Goal: Transaction & Acquisition: Purchase product/service

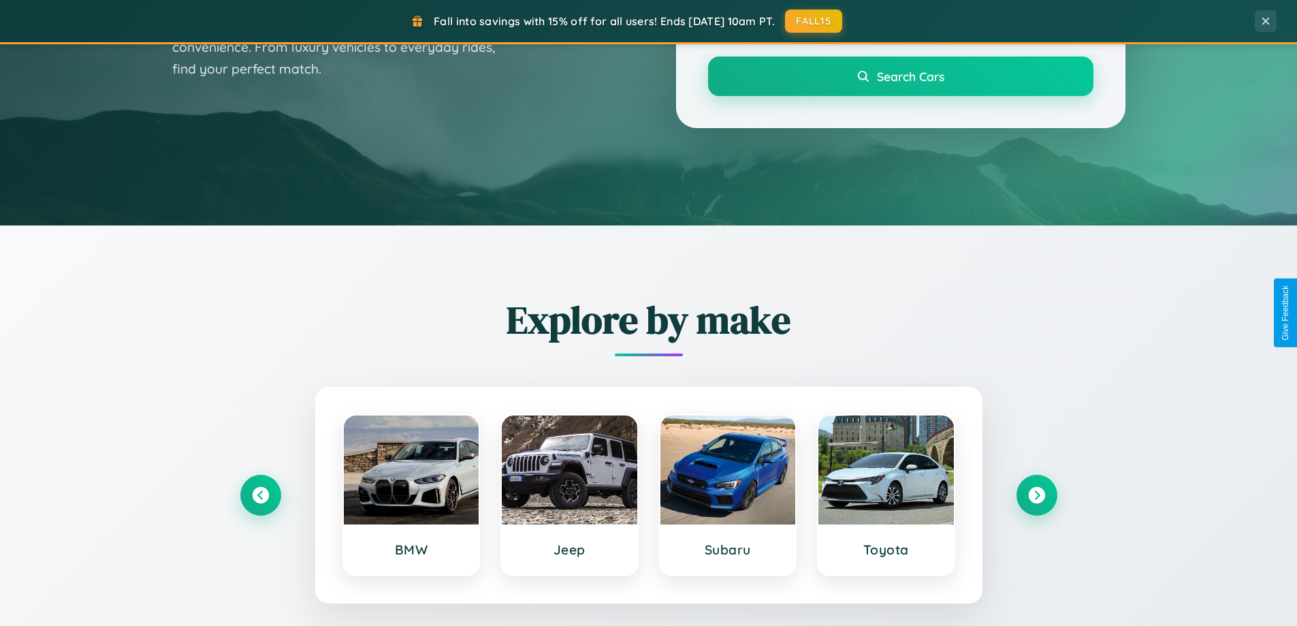
scroll to position [587, 0]
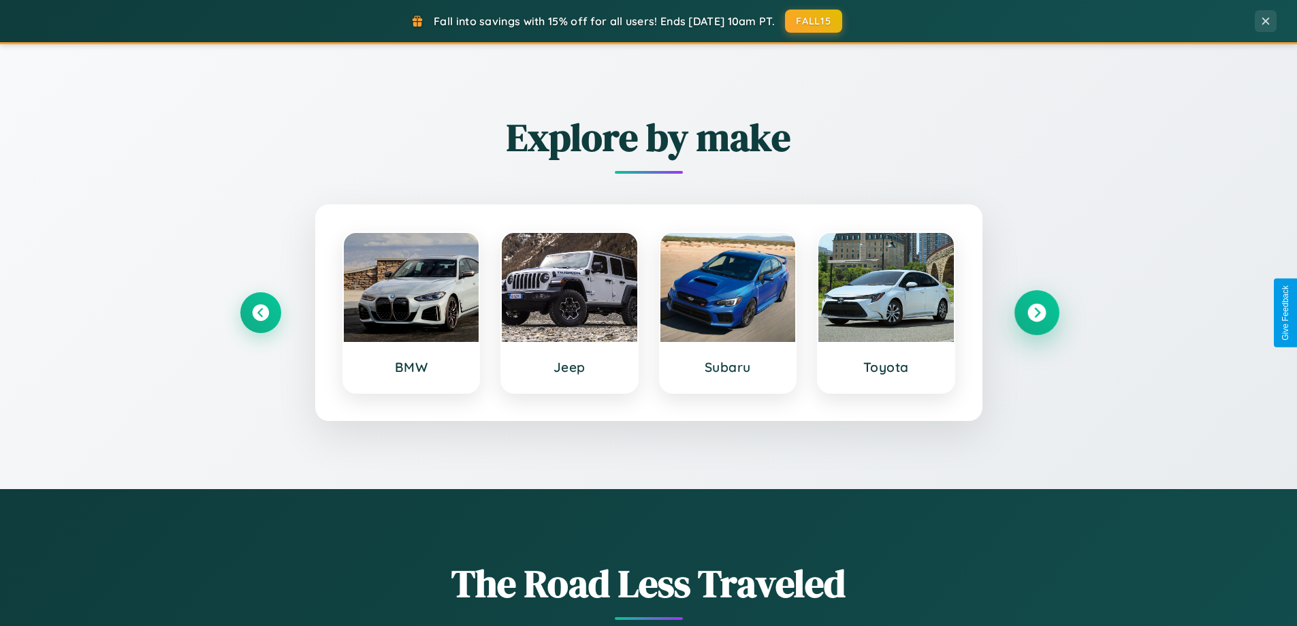
click at [1036, 312] on icon at bounding box center [1036, 313] width 18 height 18
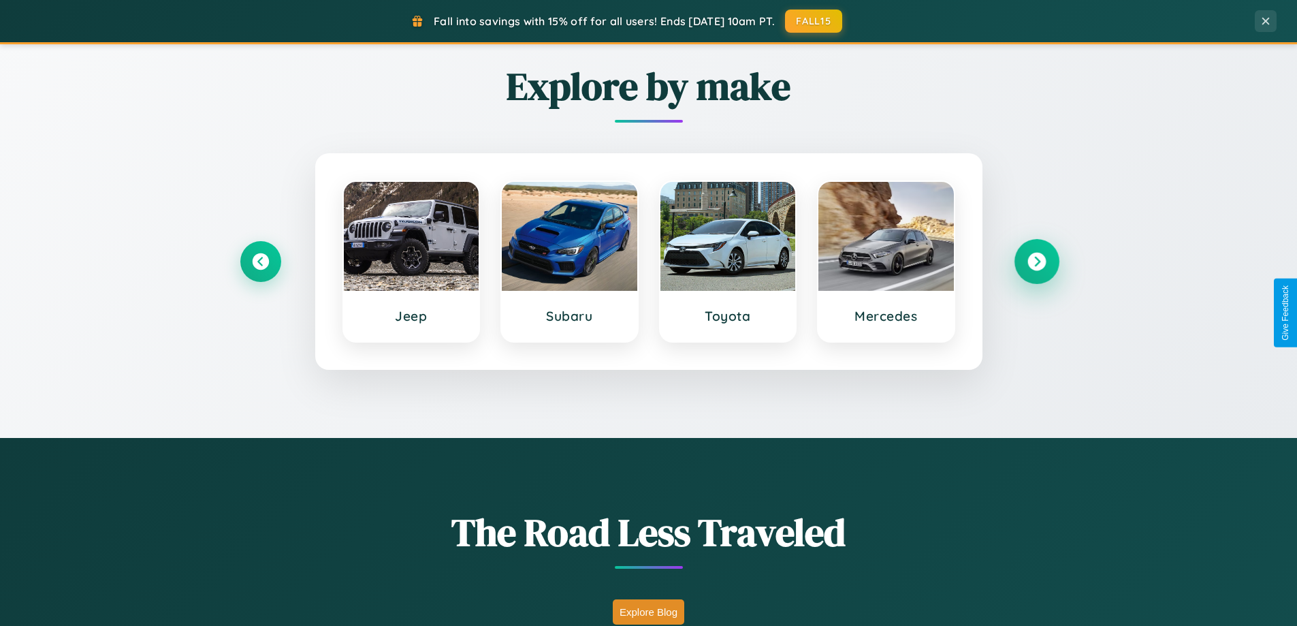
scroll to position [937, 0]
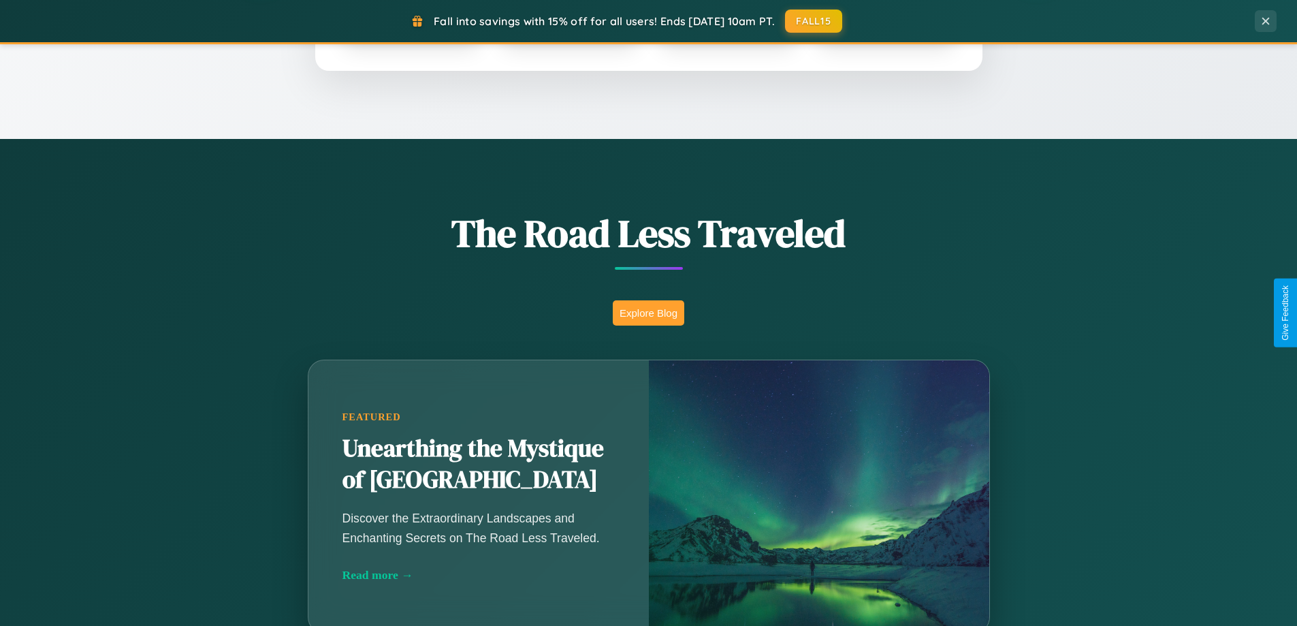
click at [648, 312] on button "Explore Blog" at bounding box center [648, 312] width 71 height 25
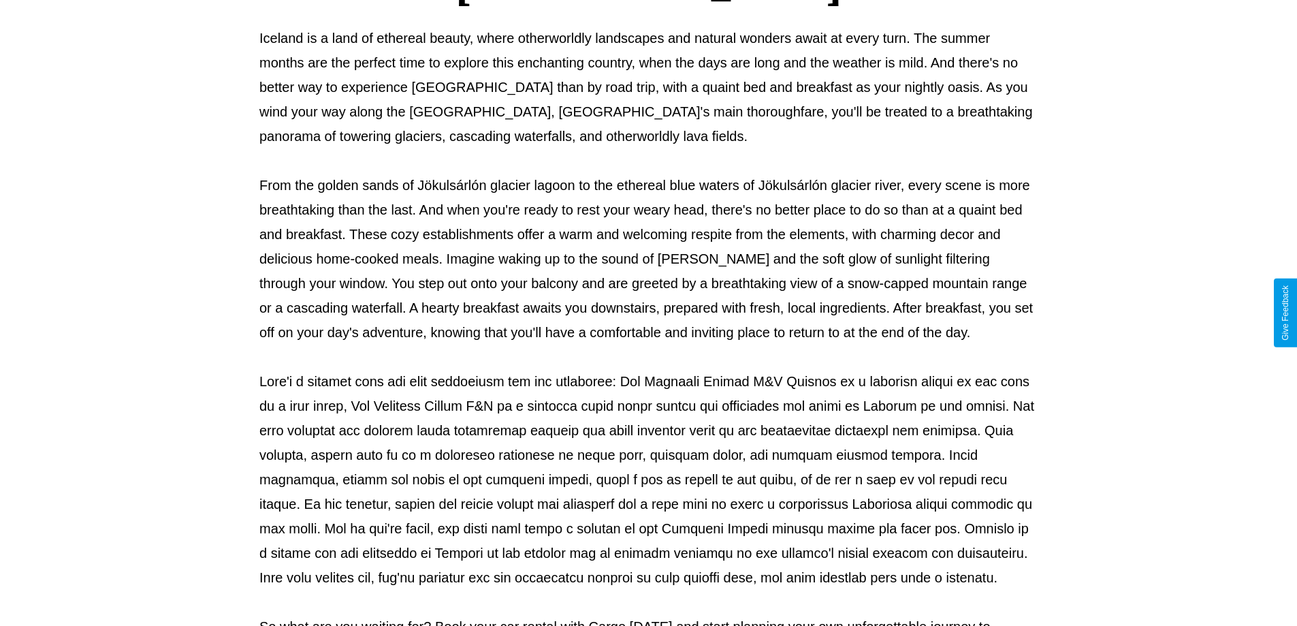
scroll to position [440, 0]
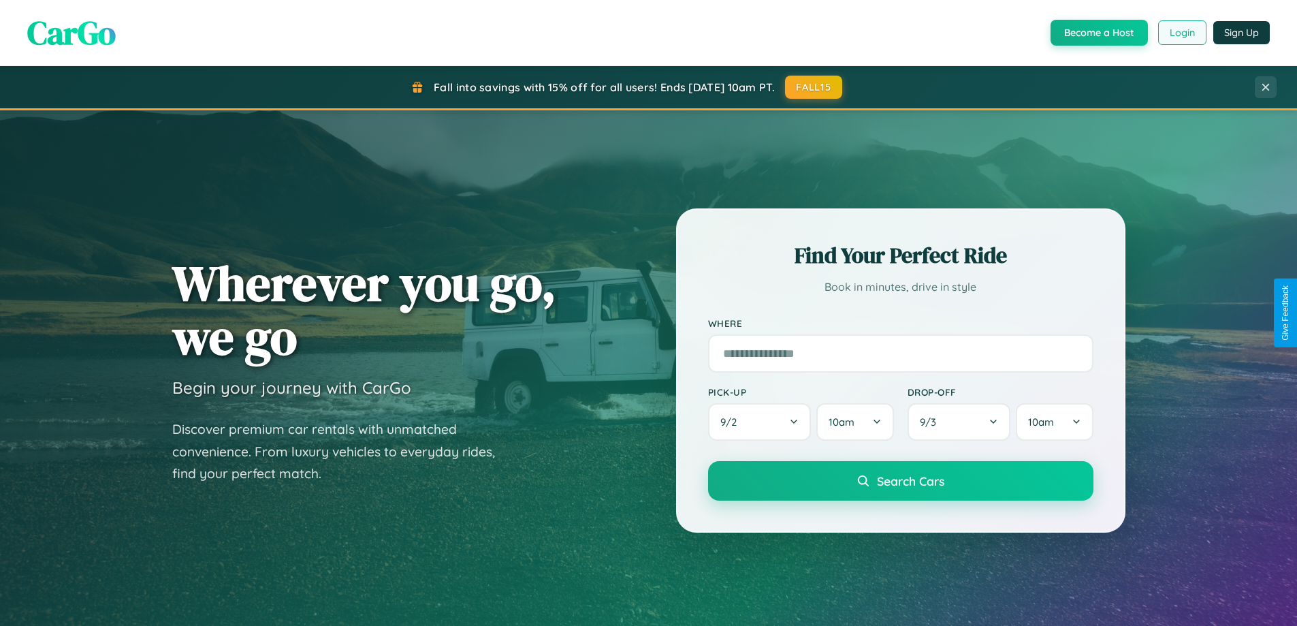
click at [1181, 33] on button "Login" at bounding box center [1182, 32] width 48 height 25
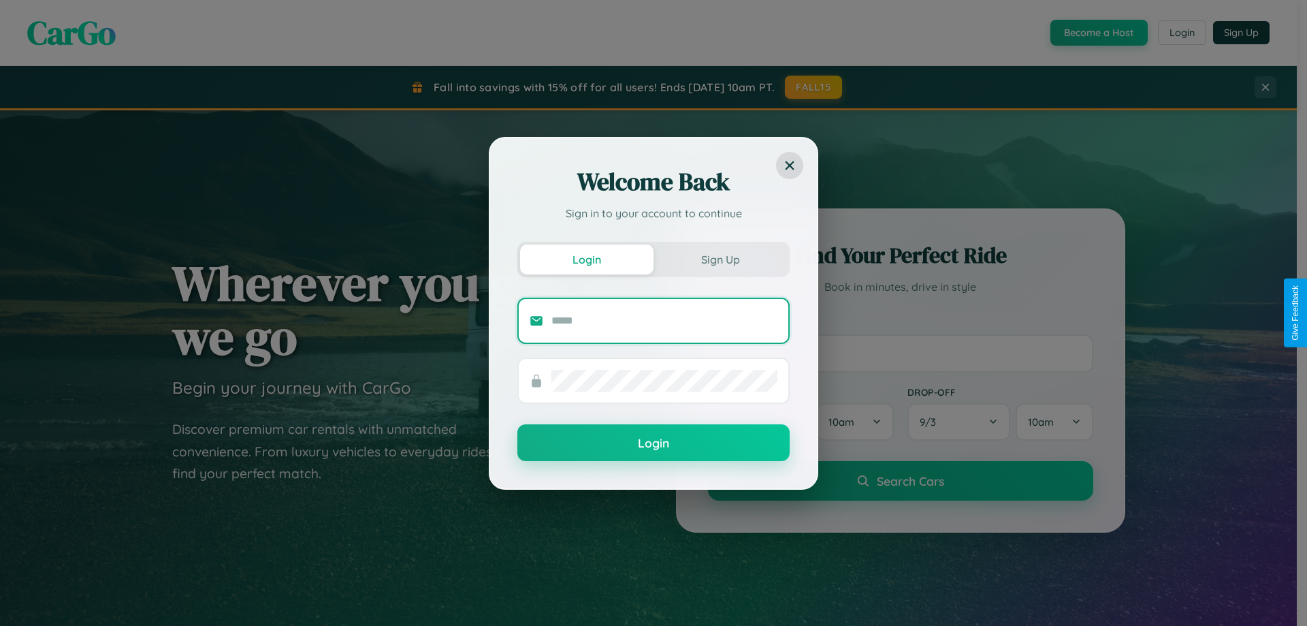
click at [664, 320] on input "text" at bounding box center [664, 321] width 226 height 22
type input "**********"
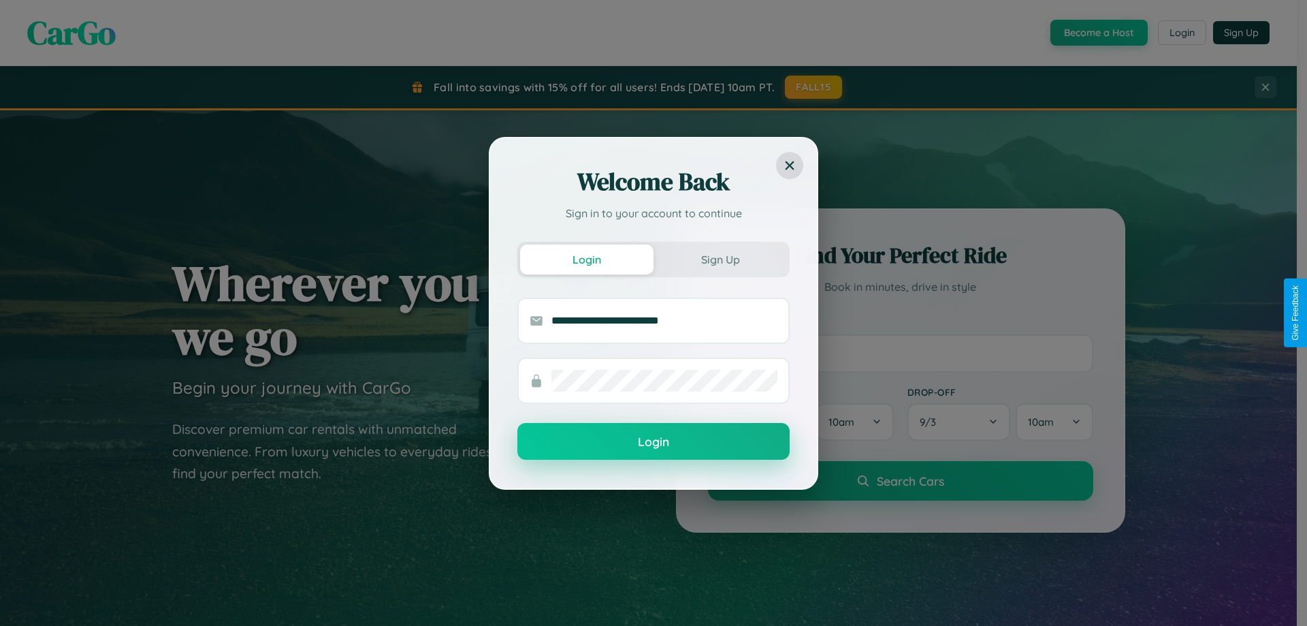
click at [653, 442] on button "Login" at bounding box center [653, 441] width 272 height 37
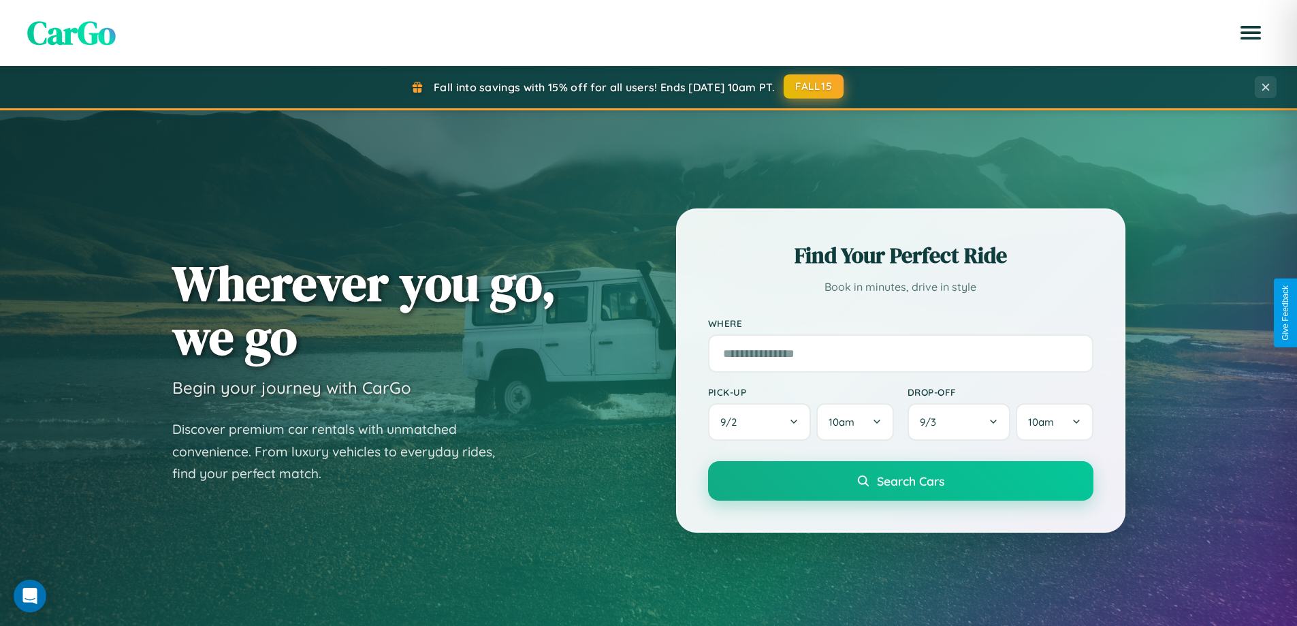
click at [814, 86] on button "FALL15" at bounding box center [813, 86] width 60 height 25
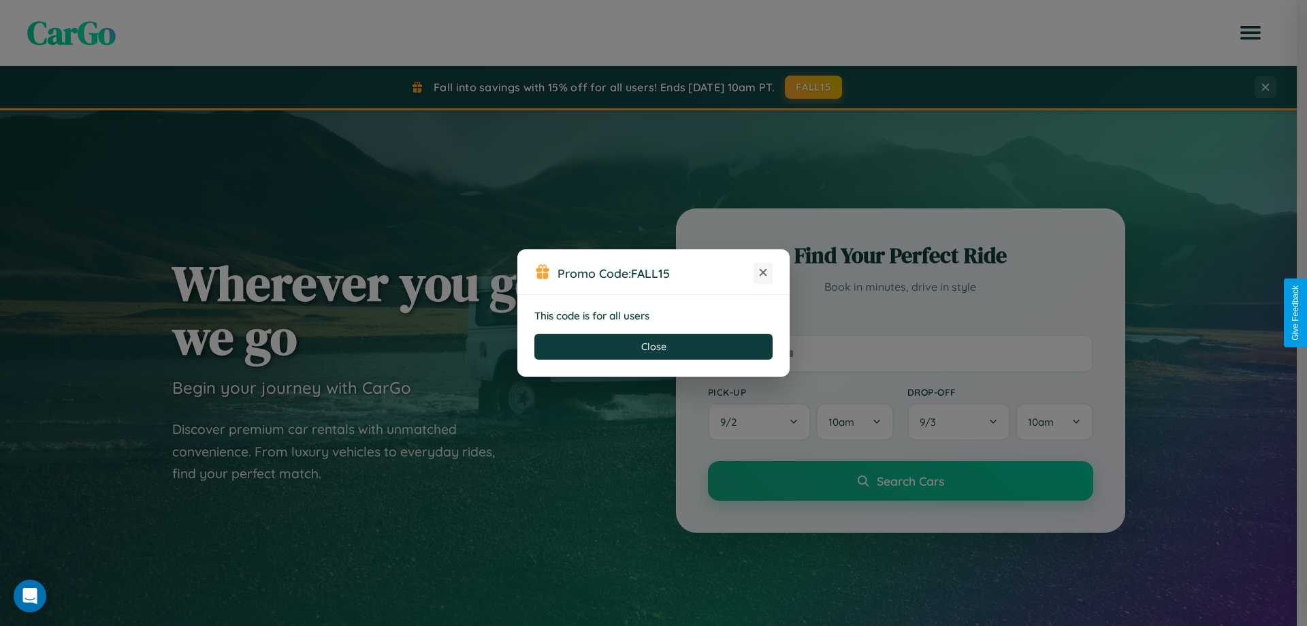
click at [763, 273] on icon at bounding box center [763, 272] width 14 height 14
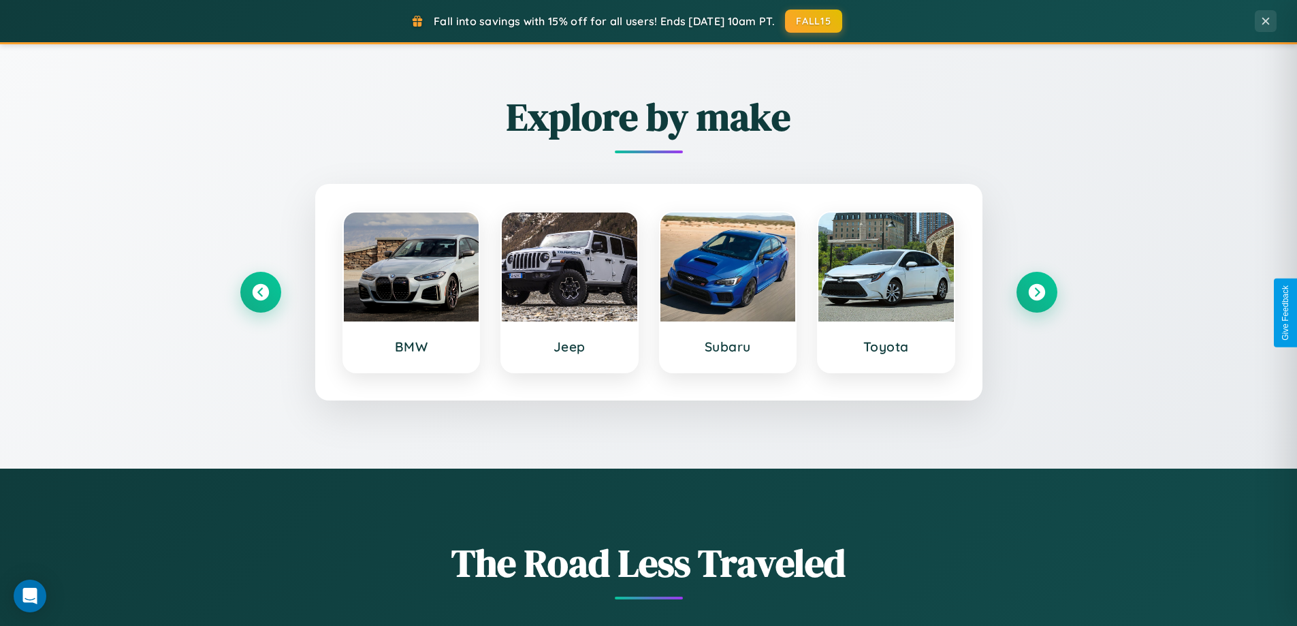
scroll to position [2619, 0]
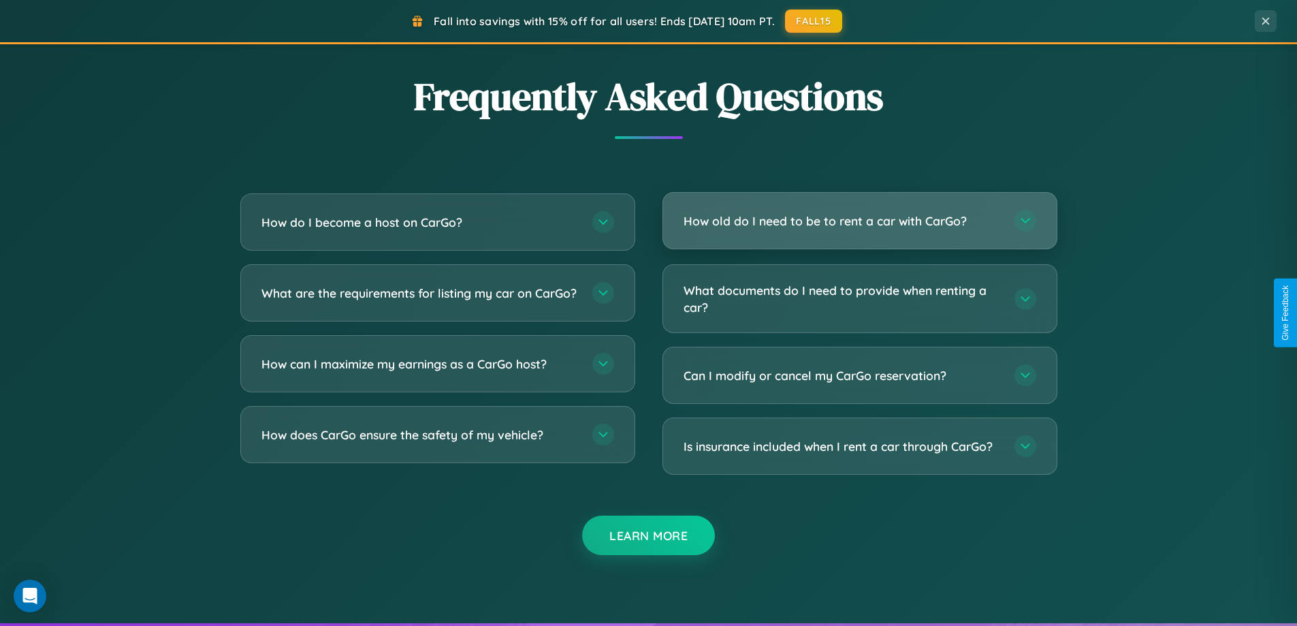
click at [859, 221] on h3 "How old do I need to be to rent a car with CarGo?" at bounding box center [841, 220] width 317 height 17
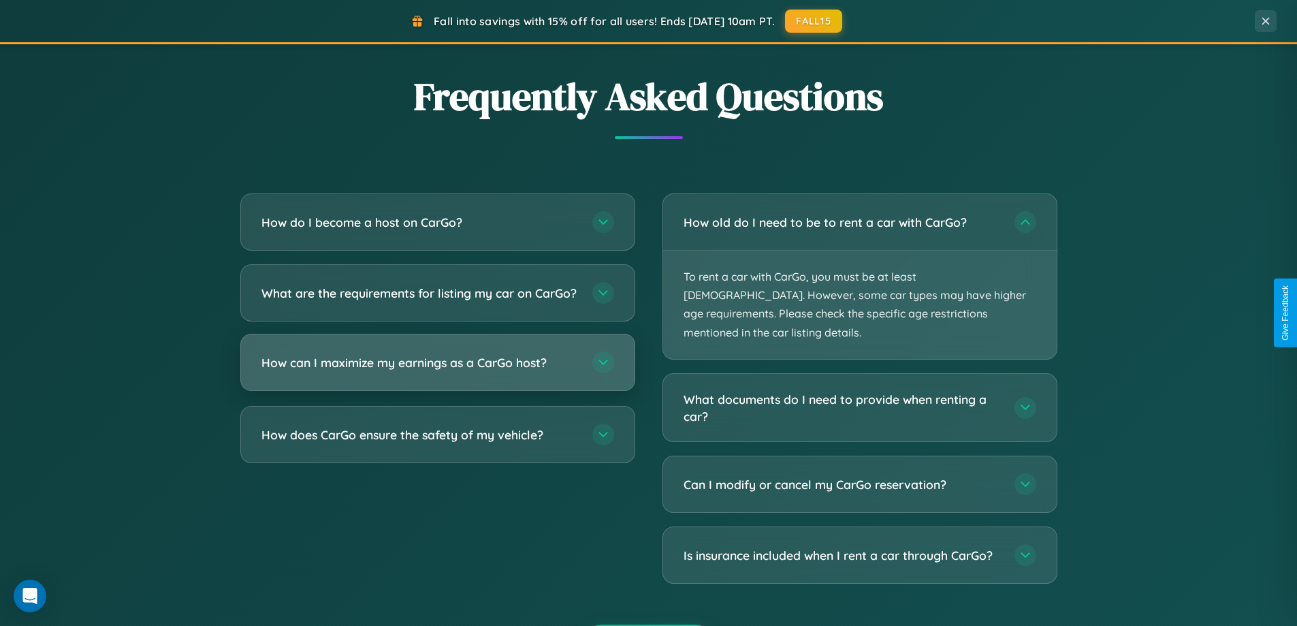
click at [437, 371] on h3 "How can I maximize my earnings as a CarGo host?" at bounding box center [419, 362] width 317 height 17
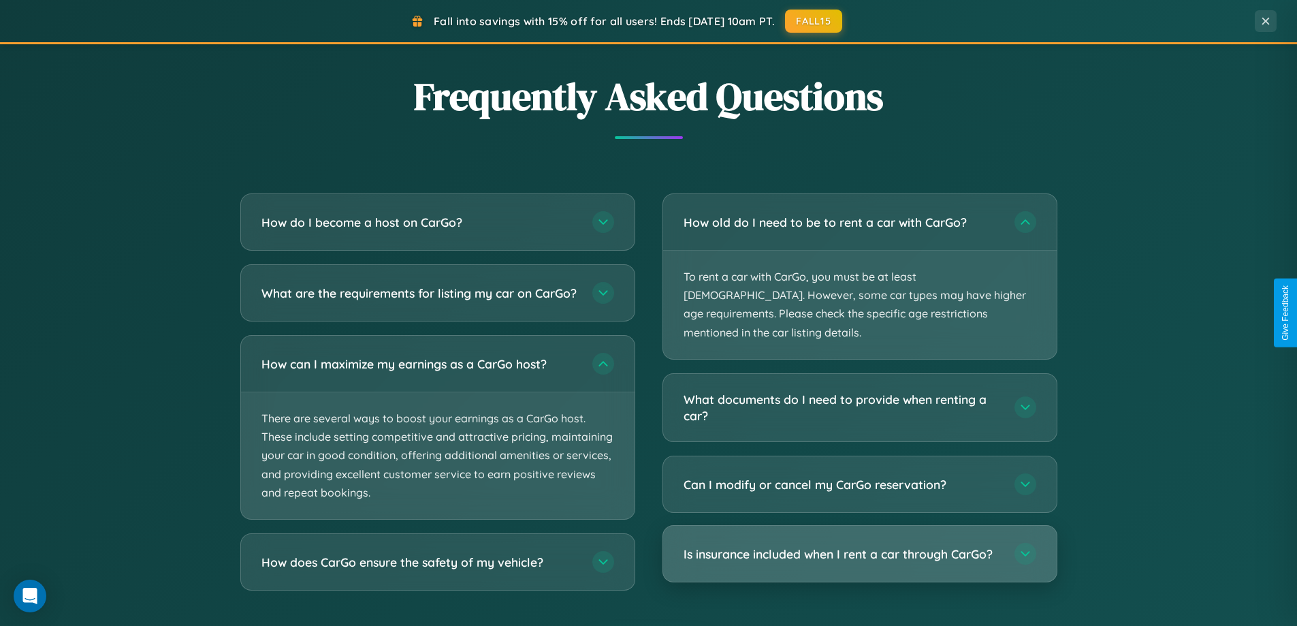
click at [859, 545] on h3 "Is insurance included when I rent a car through CarGo?" at bounding box center [841, 553] width 317 height 17
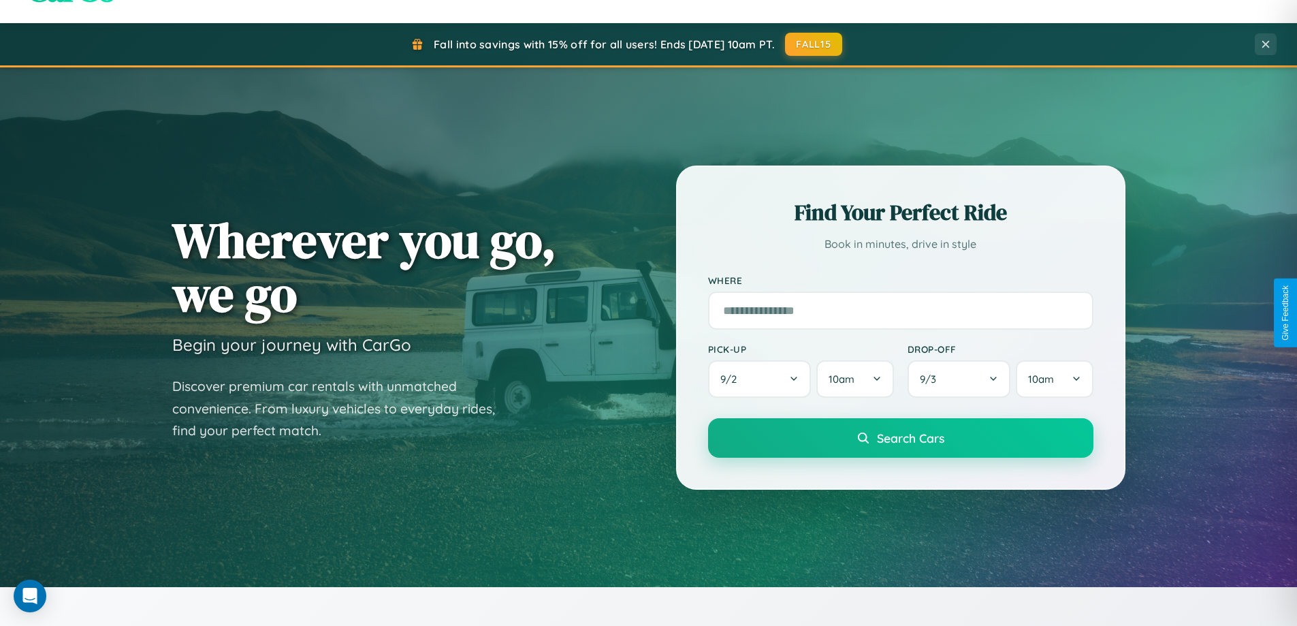
scroll to position [40, 0]
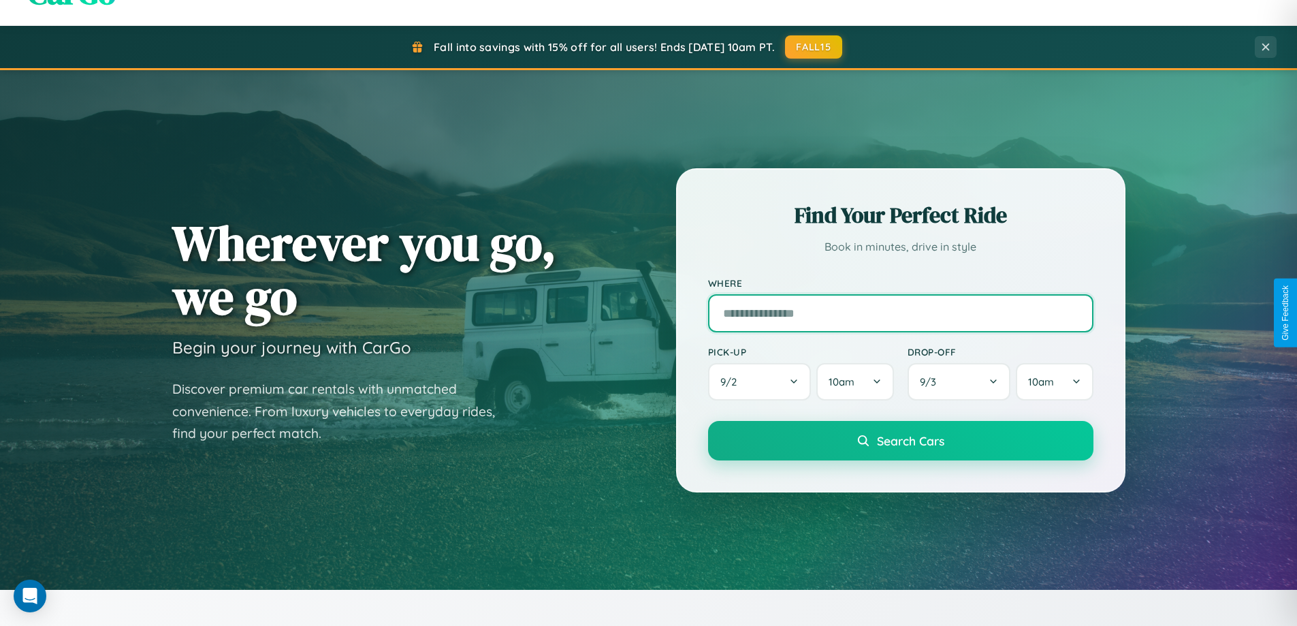
click at [900, 312] on input "text" at bounding box center [900, 313] width 385 height 38
type input "*******"
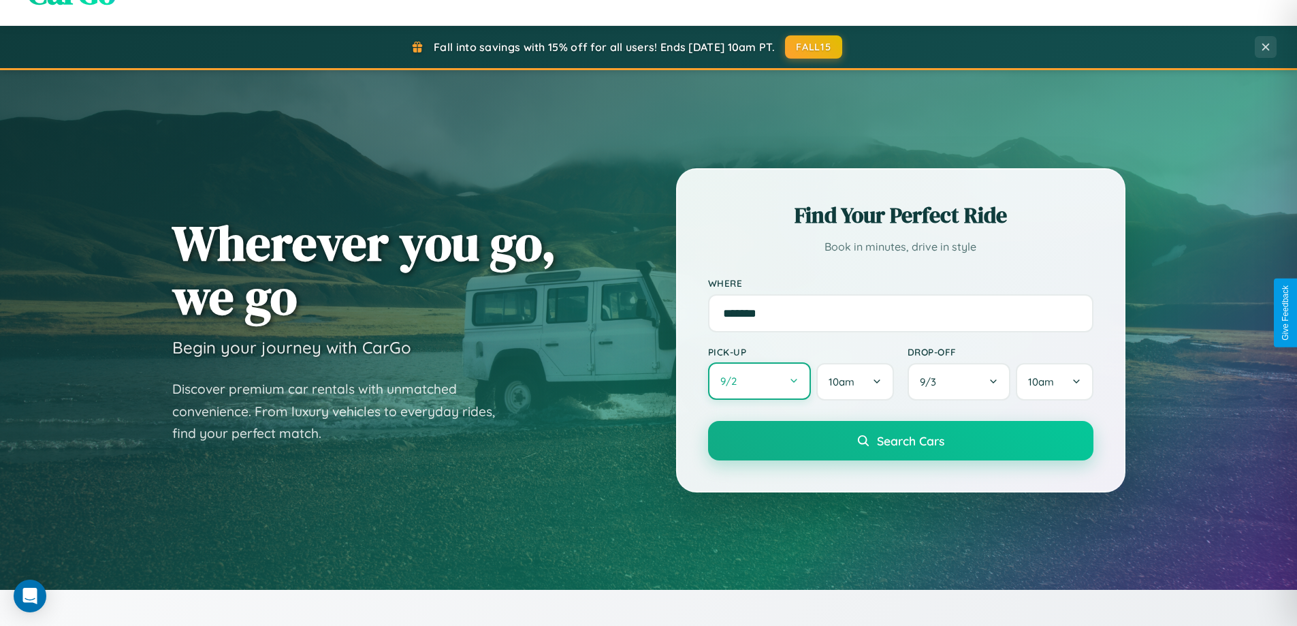
click at [759, 381] on button "9 / 2" at bounding box center [759, 380] width 103 height 37
select select "*"
select select "****"
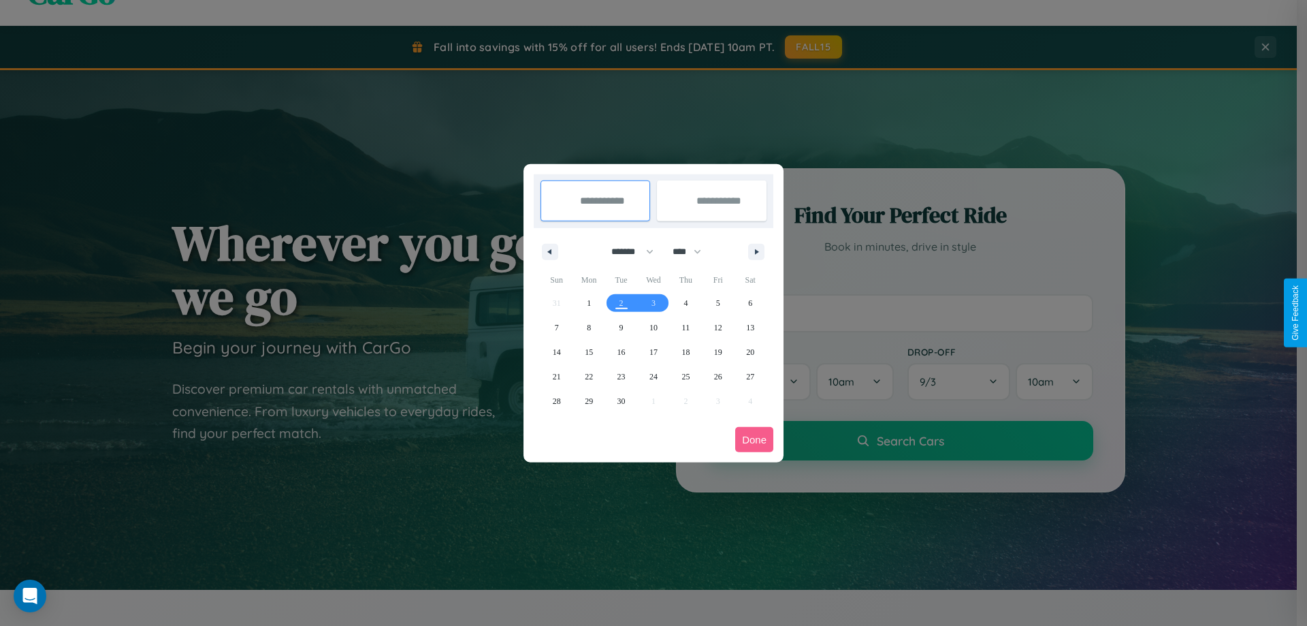
drag, startPoint x: 626, startPoint y: 251, endPoint x: 653, endPoint y: 273, distance: 34.9
click at [626, 251] on select "******* ******** ***** ***** *** **** **** ****** ********* ******* ******** **…" at bounding box center [630, 251] width 58 height 22
select select "*"
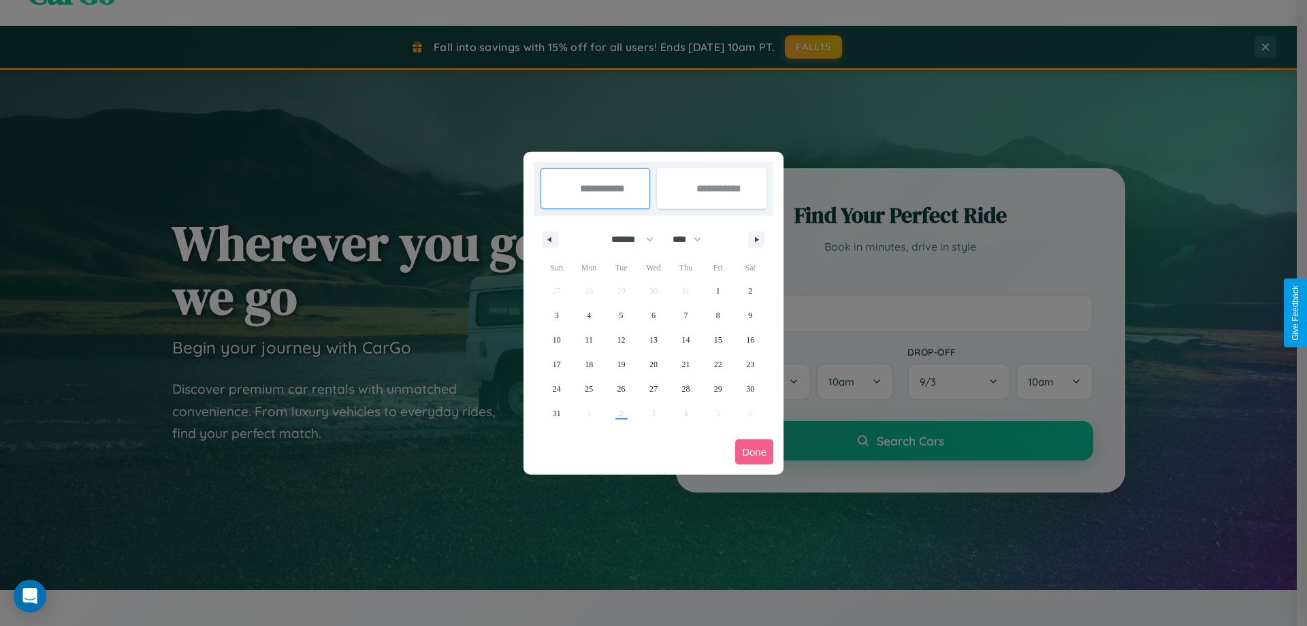
click at [693, 239] on select "**** **** **** **** **** **** **** **** **** **** **** **** **** **** **** ****…" at bounding box center [686, 239] width 41 height 22
select select "****"
click at [653, 314] on span "5" at bounding box center [653, 315] width 4 height 25
type input "**********"
click at [589, 339] on span "10" at bounding box center [589, 339] width 8 height 25
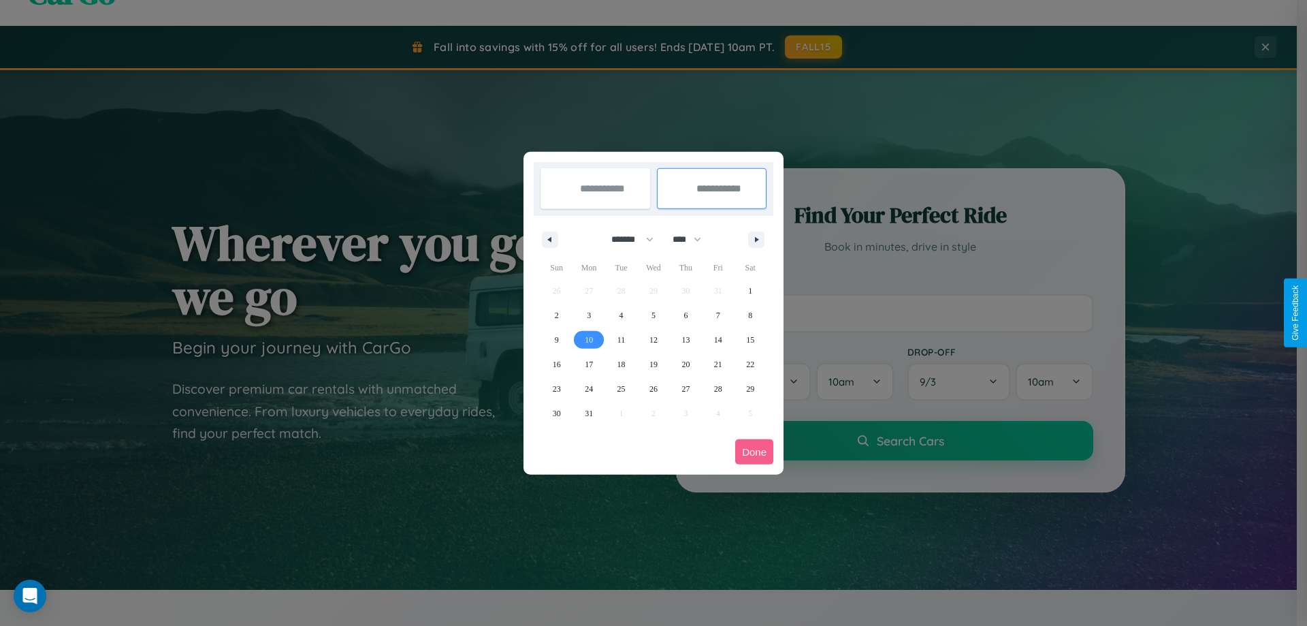
type input "**********"
click at [754, 451] on button "Done" at bounding box center [754, 451] width 38 height 25
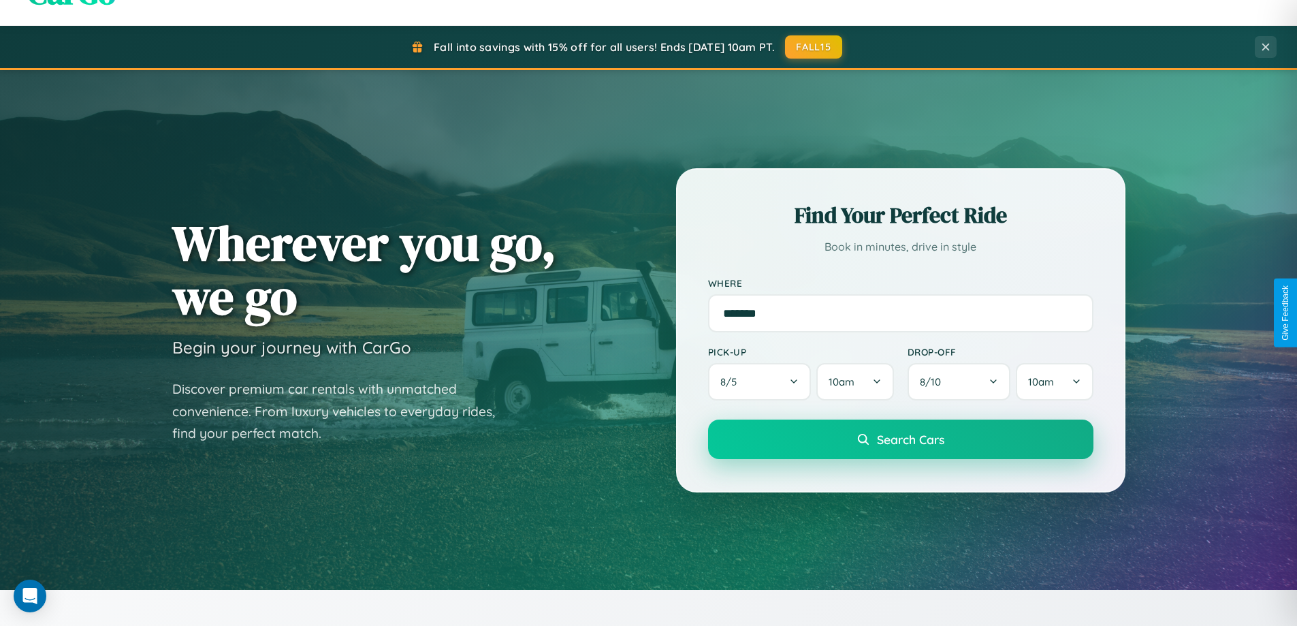
click at [900, 439] on span "Search Cars" at bounding box center [910, 439] width 67 height 15
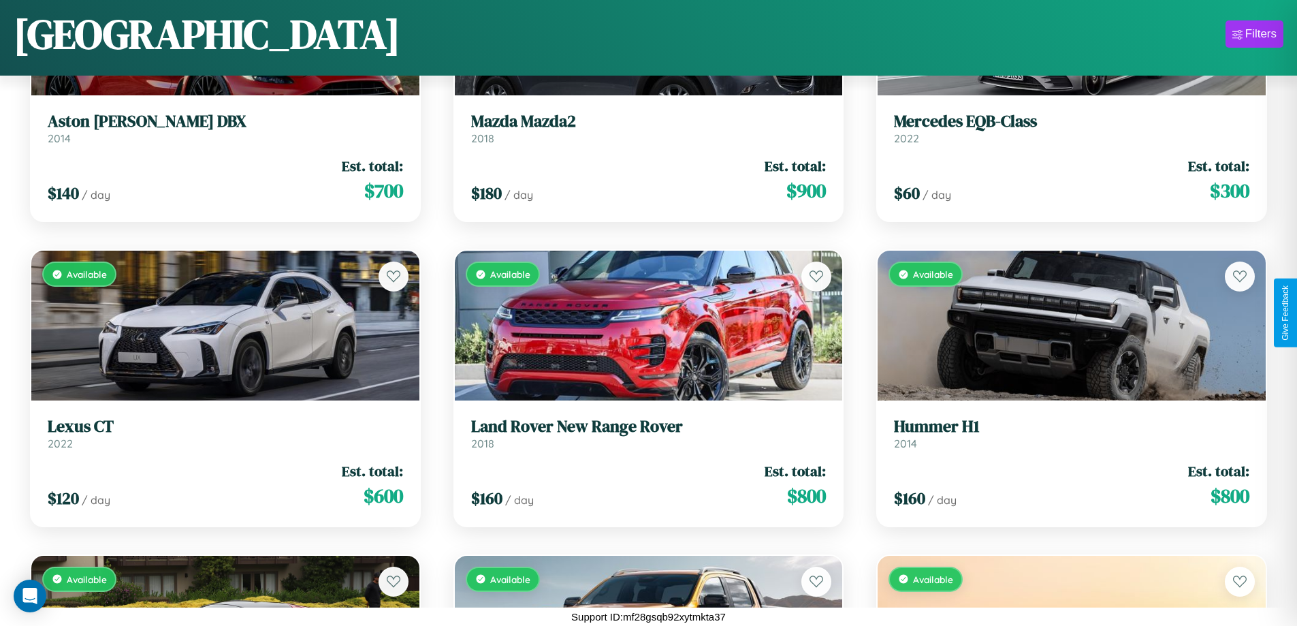
scroll to position [2630, 0]
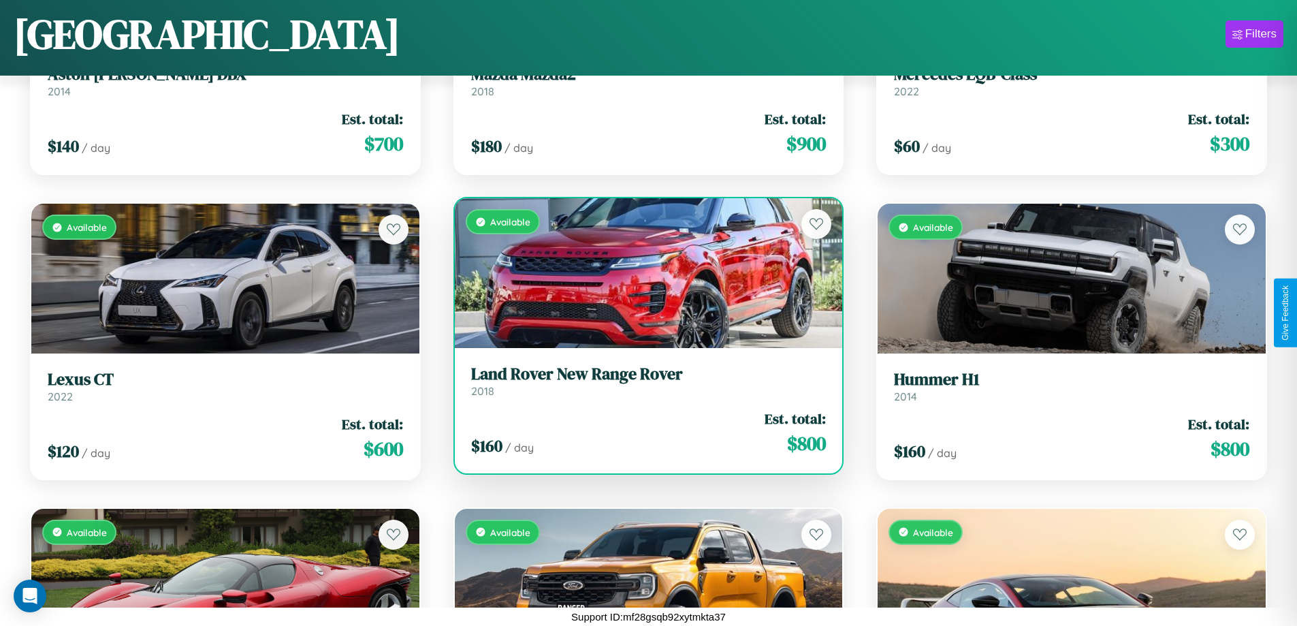
click at [643, 383] on h3 "Land Rover New Range Rover" at bounding box center [648, 374] width 355 height 20
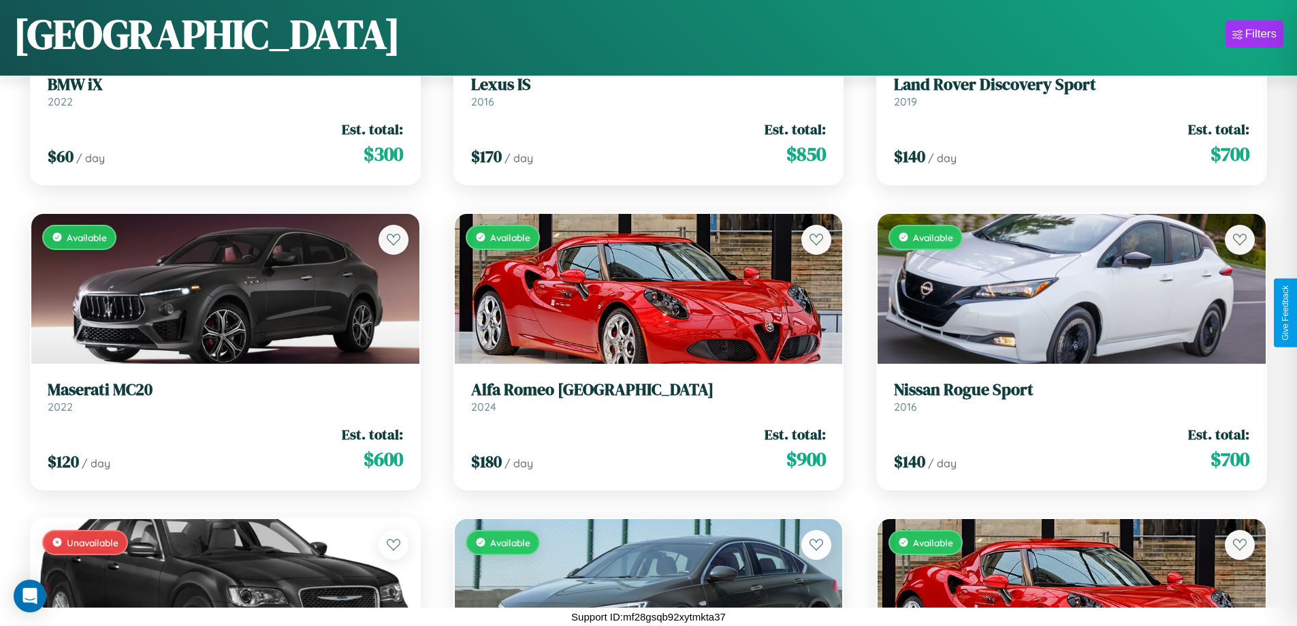
scroll to position [4763, 0]
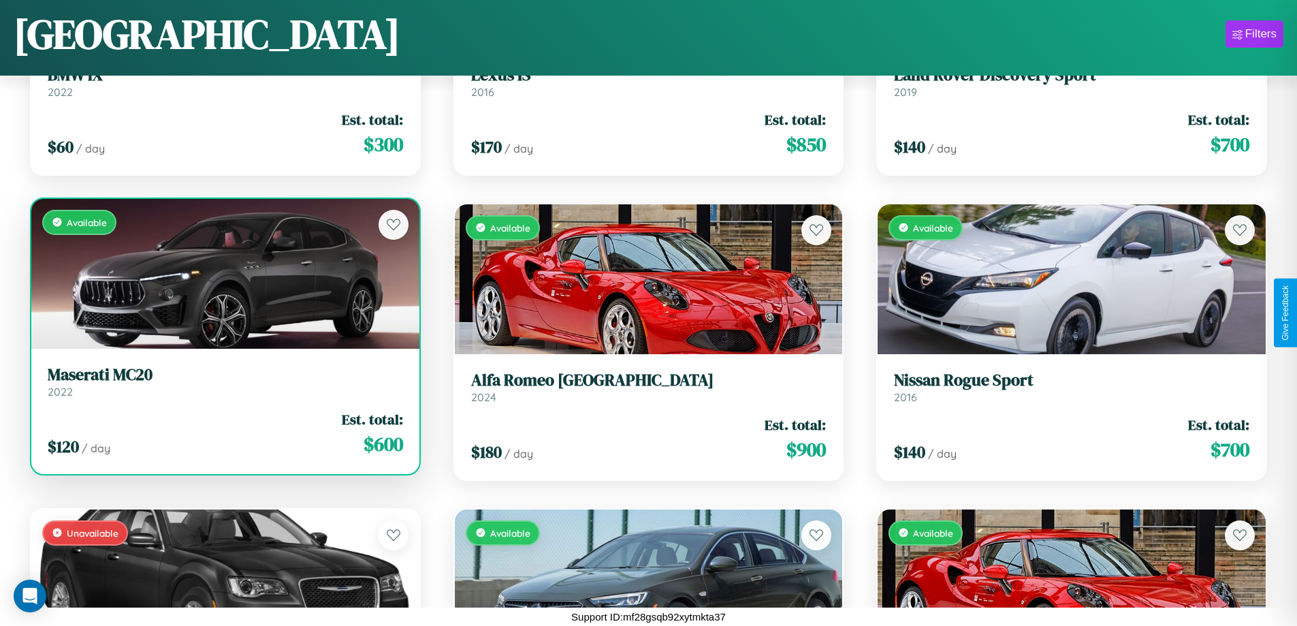
click at [223, 438] on div "$ 120 / day Est. total: $ 600" at bounding box center [225, 433] width 355 height 48
click at [223, 433] on div "$ 120 / day Est. total: $ 600" at bounding box center [225, 433] width 355 height 48
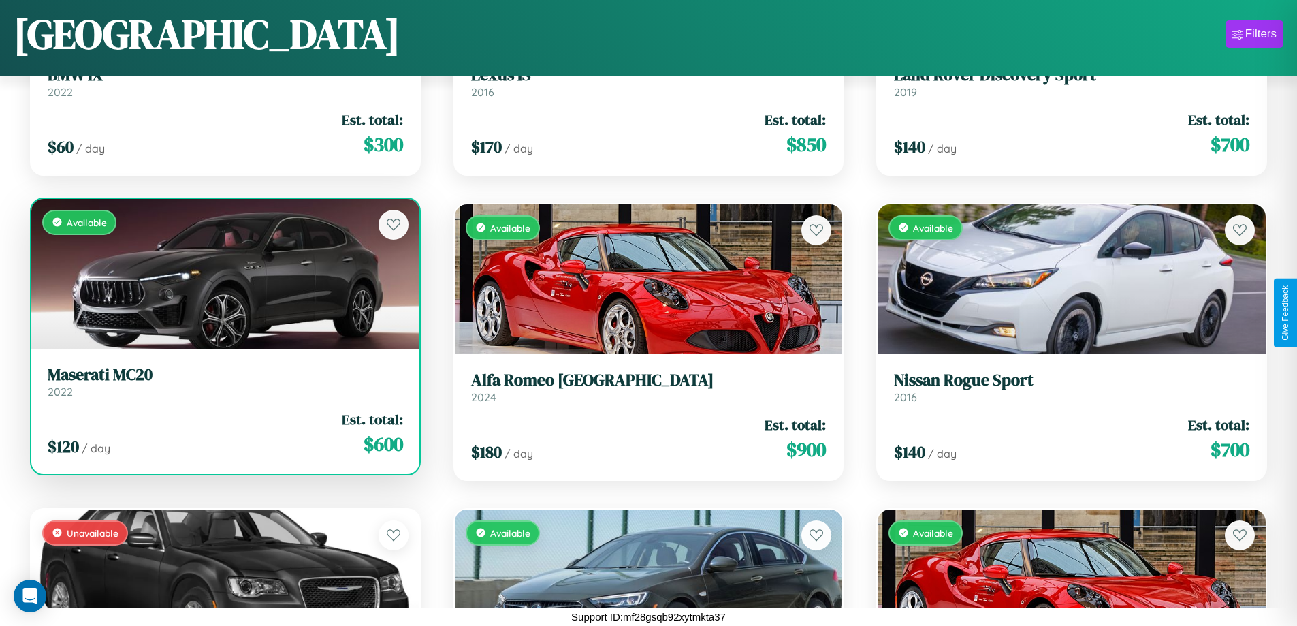
click at [223, 433] on div "$ 120 / day Est. total: $ 600" at bounding box center [225, 433] width 355 height 48
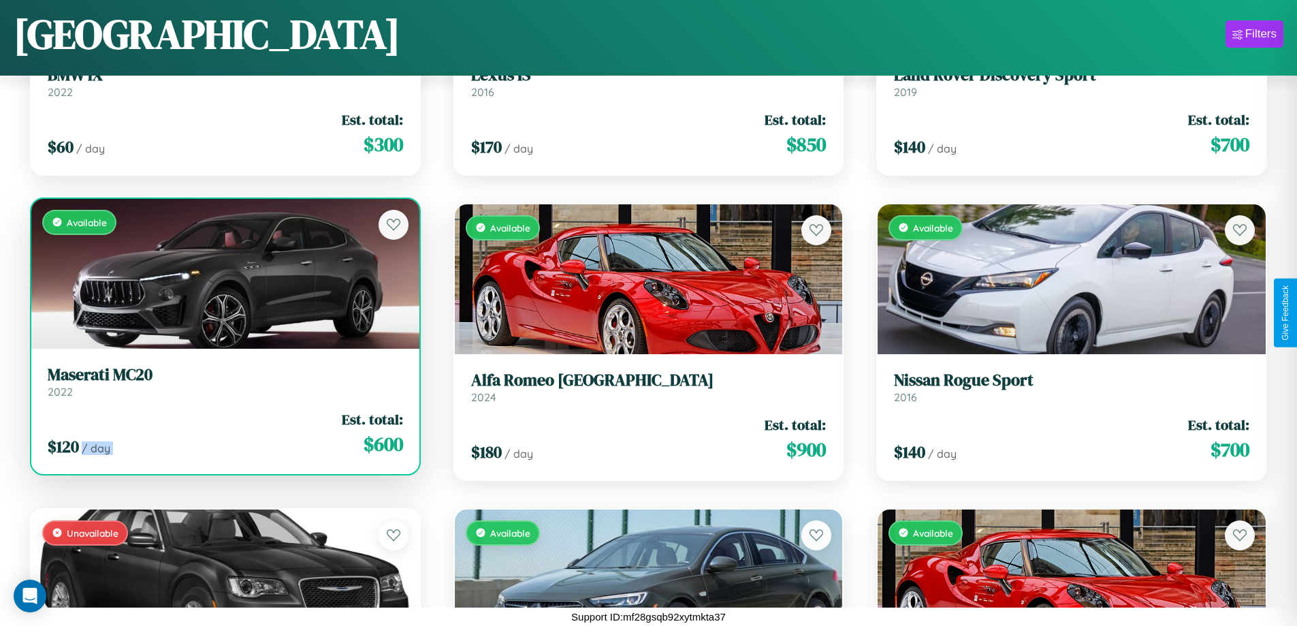
click at [223, 433] on div "$ 120 / day Est. total: $ 600" at bounding box center [225, 433] width 355 height 48
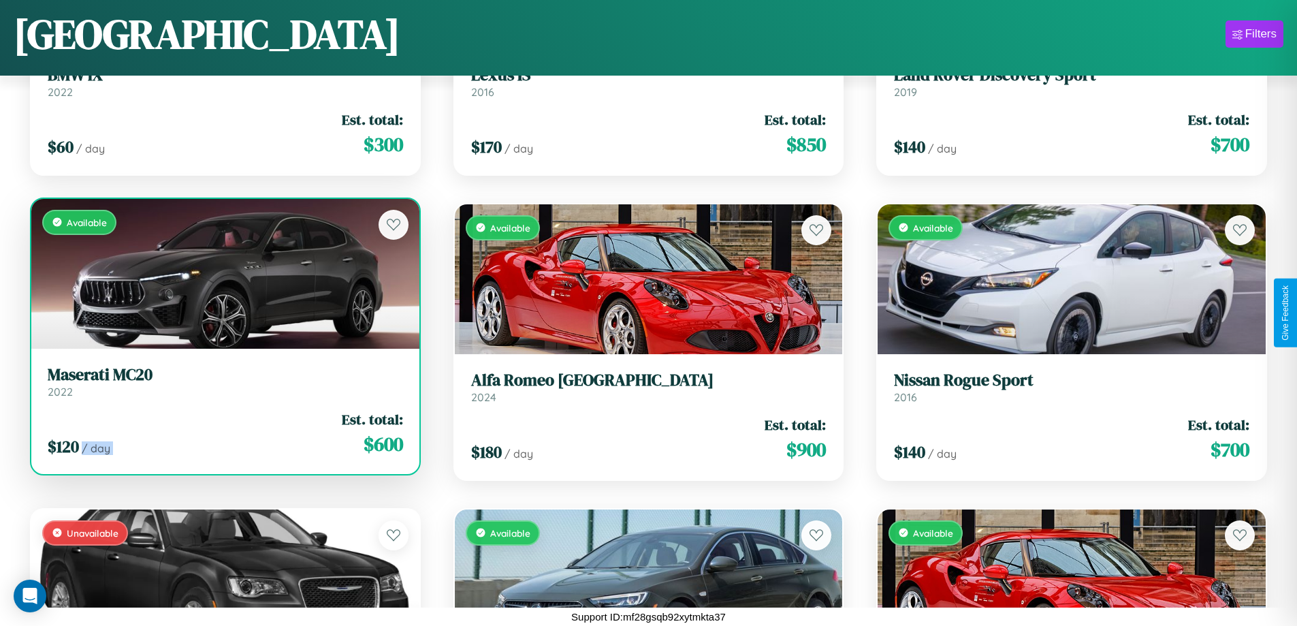
click at [223, 433] on div "$ 120 / day Est. total: $ 600" at bounding box center [225, 433] width 355 height 48
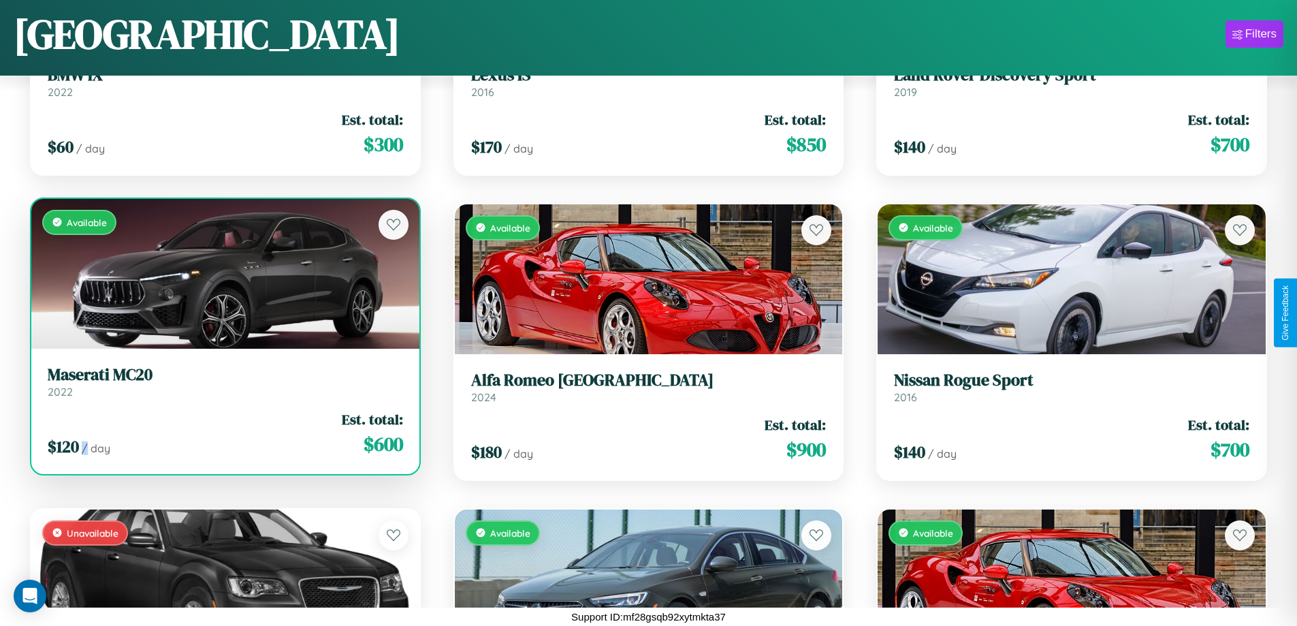
click at [223, 433] on div "$ 120 / day Est. total: $ 600" at bounding box center [225, 433] width 355 height 48
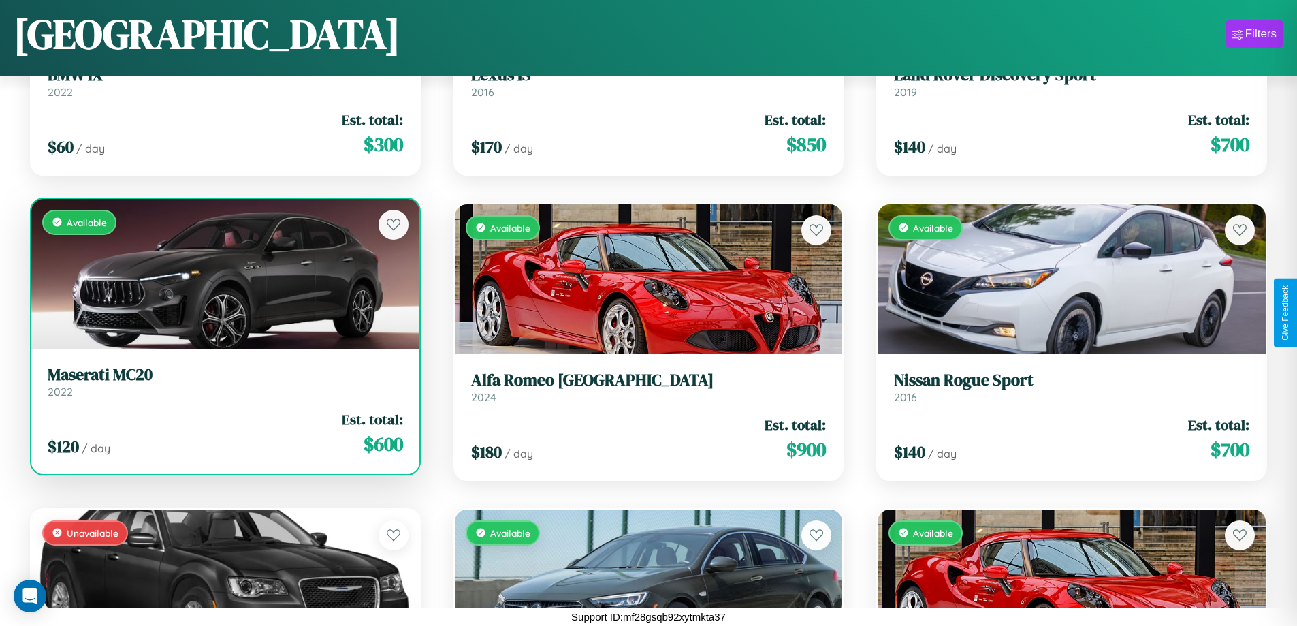
click at [223, 381] on h3 "Maserati MC20" at bounding box center [225, 375] width 355 height 20
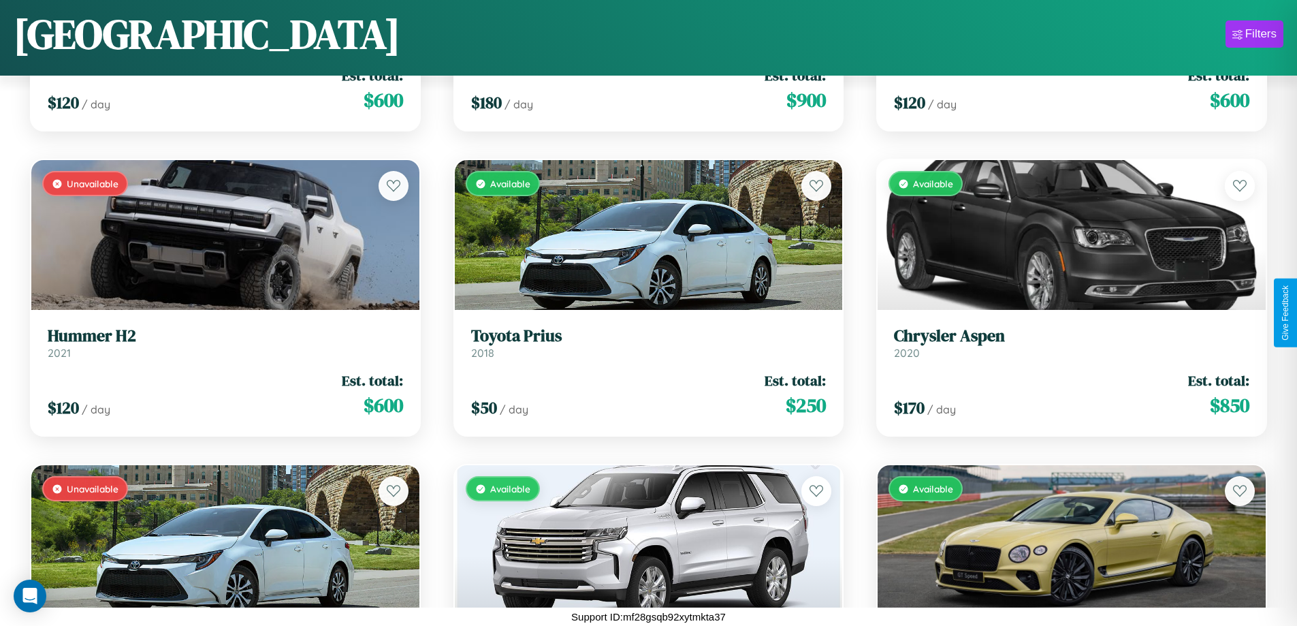
scroll to position [3849, 0]
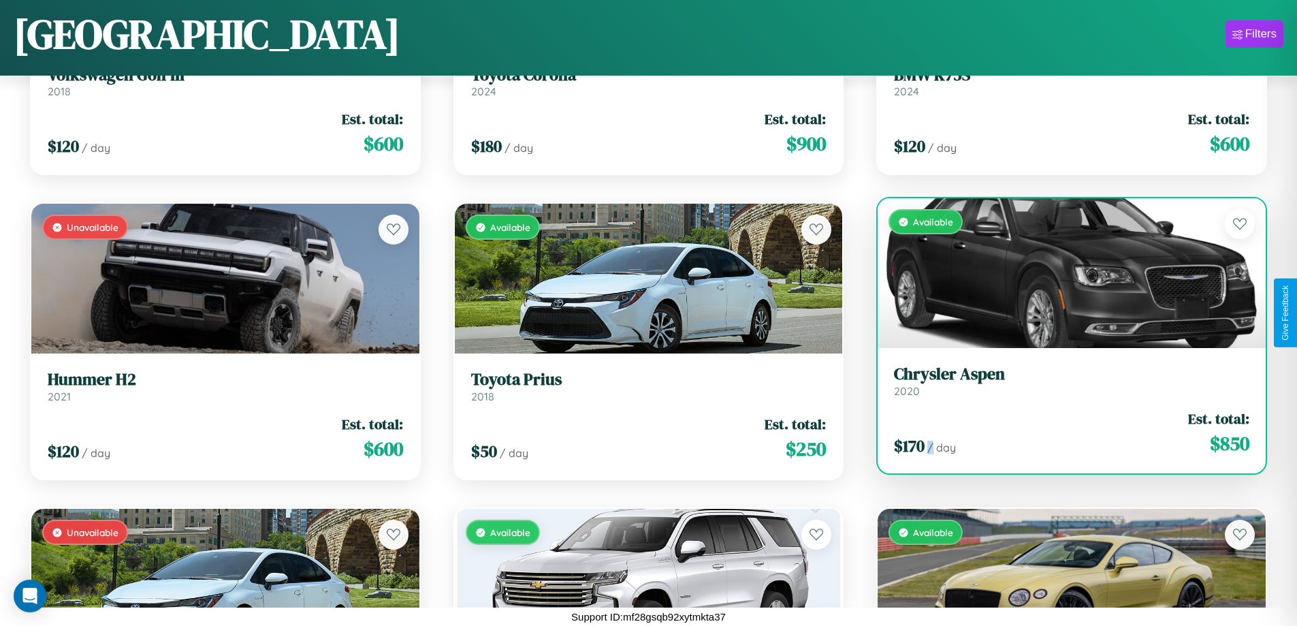
click at [1062, 437] on div "$ 170 / day Est. total: $ 850" at bounding box center [1071, 432] width 355 height 48
click at [1062, 432] on div "$ 170 / day Est. total: $ 850" at bounding box center [1071, 432] width 355 height 48
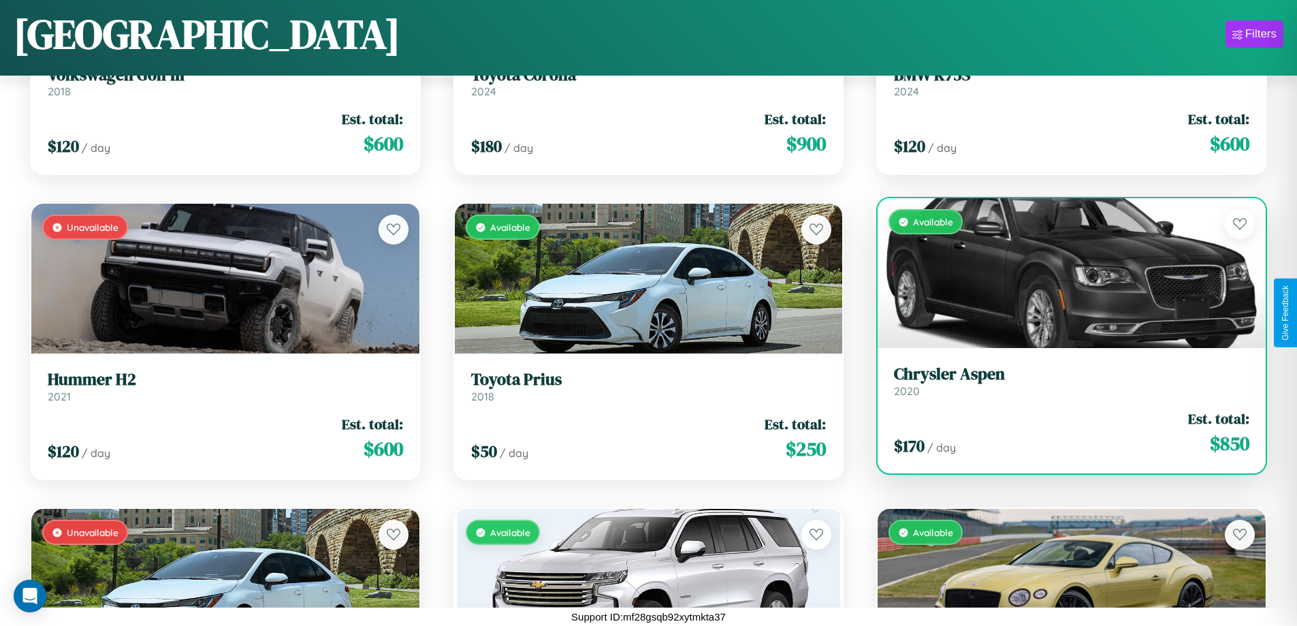
click at [1062, 432] on div "$ 170 / day Est. total: $ 850" at bounding box center [1071, 432] width 355 height 48
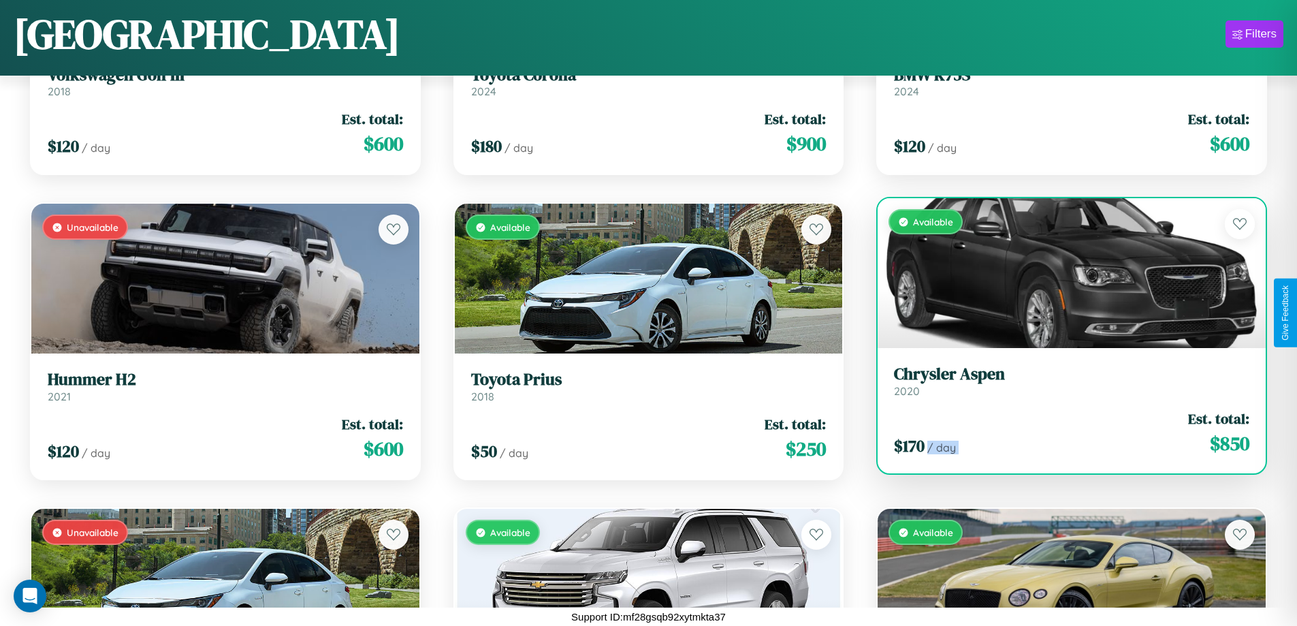
click at [1062, 432] on div "$ 170 / day Est. total: $ 850" at bounding box center [1071, 432] width 355 height 48
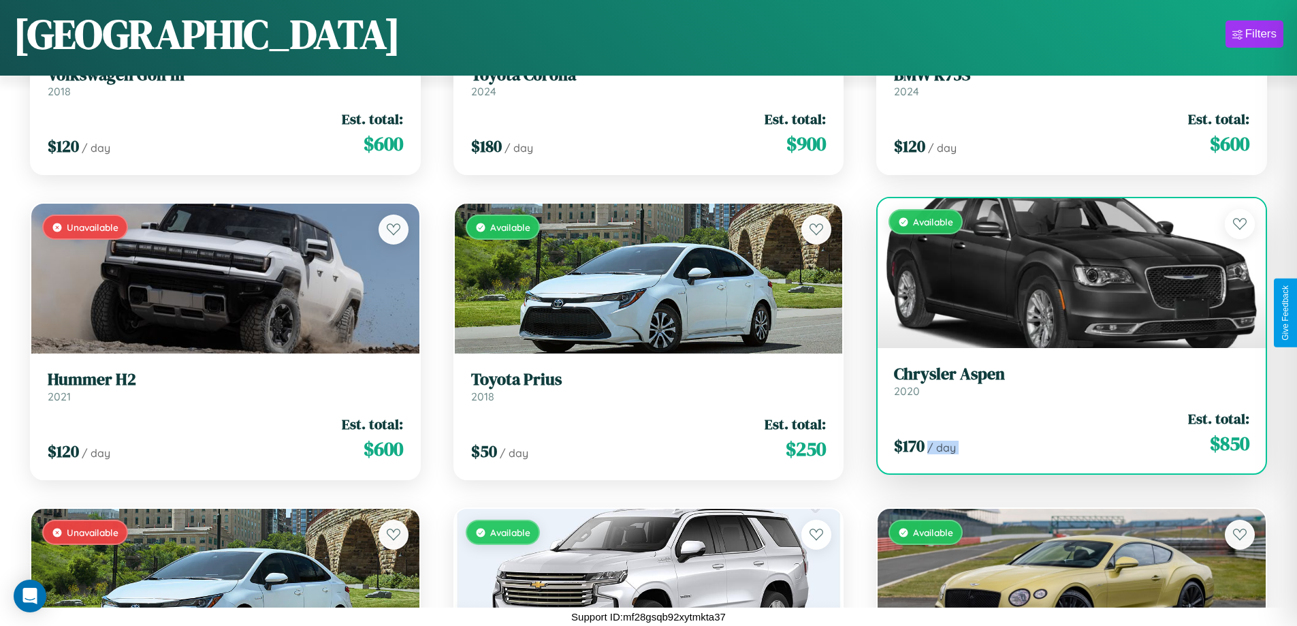
click at [1062, 432] on div "$ 170 / day Est. total: $ 850" at bounding box center [1071, 432] width 355 height 48
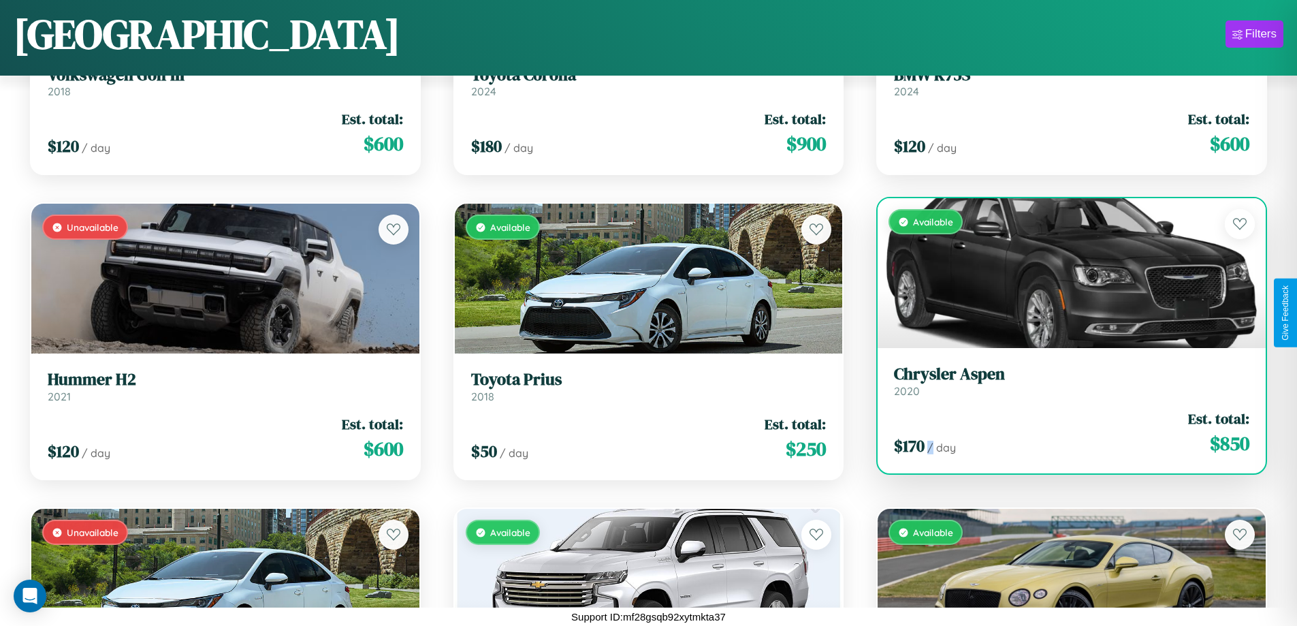
click at [1062, 432] on div "$ 170 / day Est. total: $ 850" at bounding box center [1071, 432] width 355 height 48
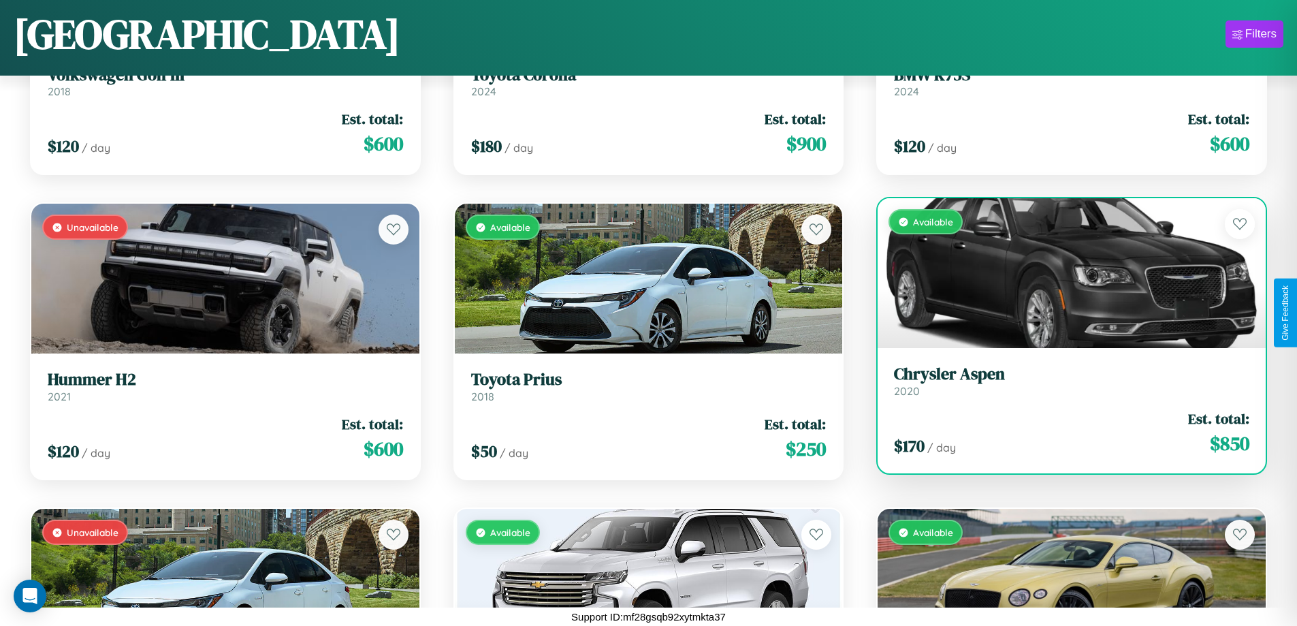
click at [1062, 380] on h3 "Chrysler Aspen" at bounding box center [1071, 374] width 355 height 20
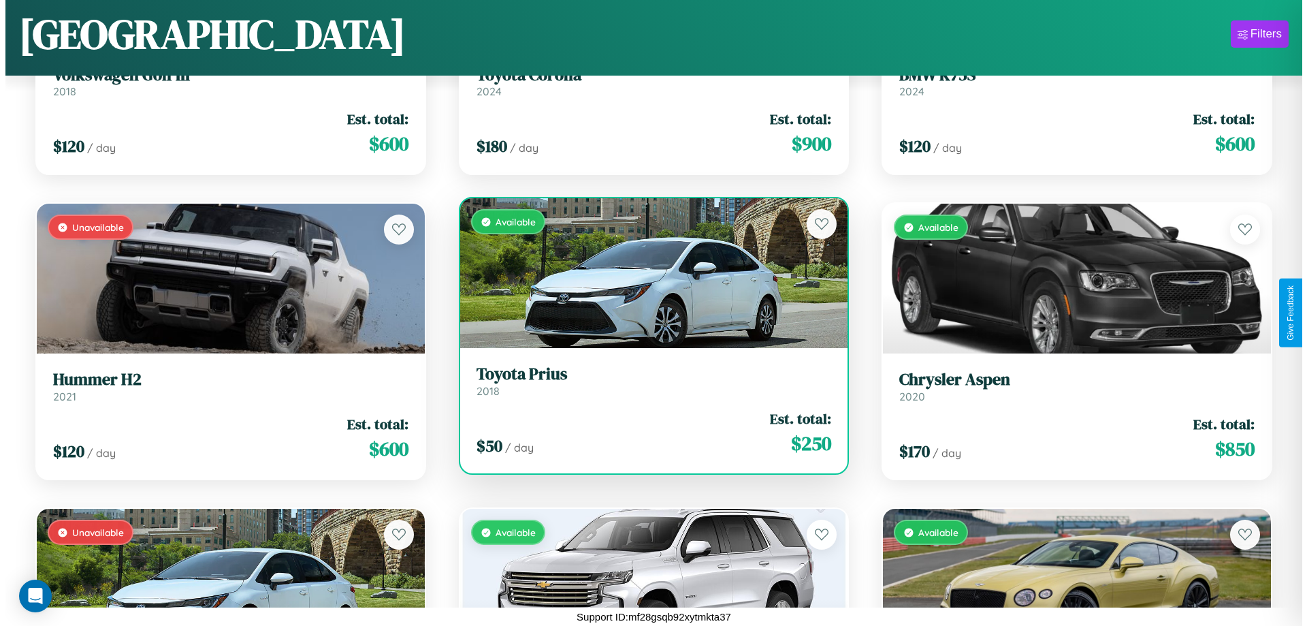
scroll to position [0, 0]
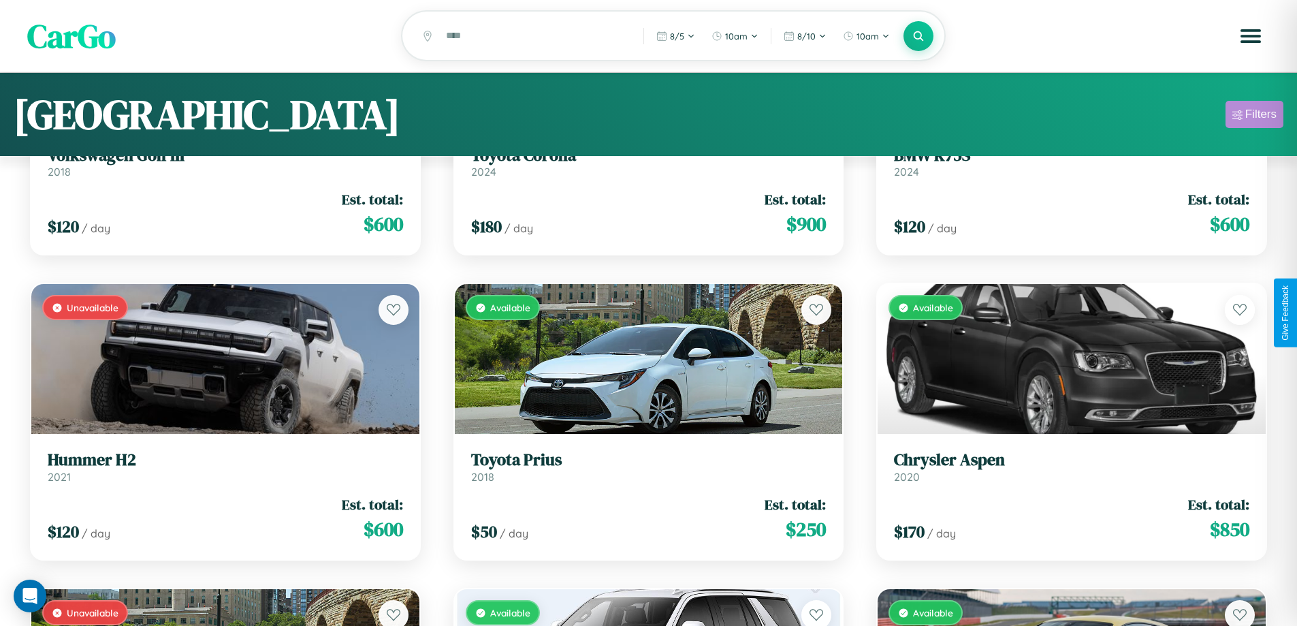
click at [1254, 116] on div "Filters" at bounding box center [1260, 115] width 31 height 14
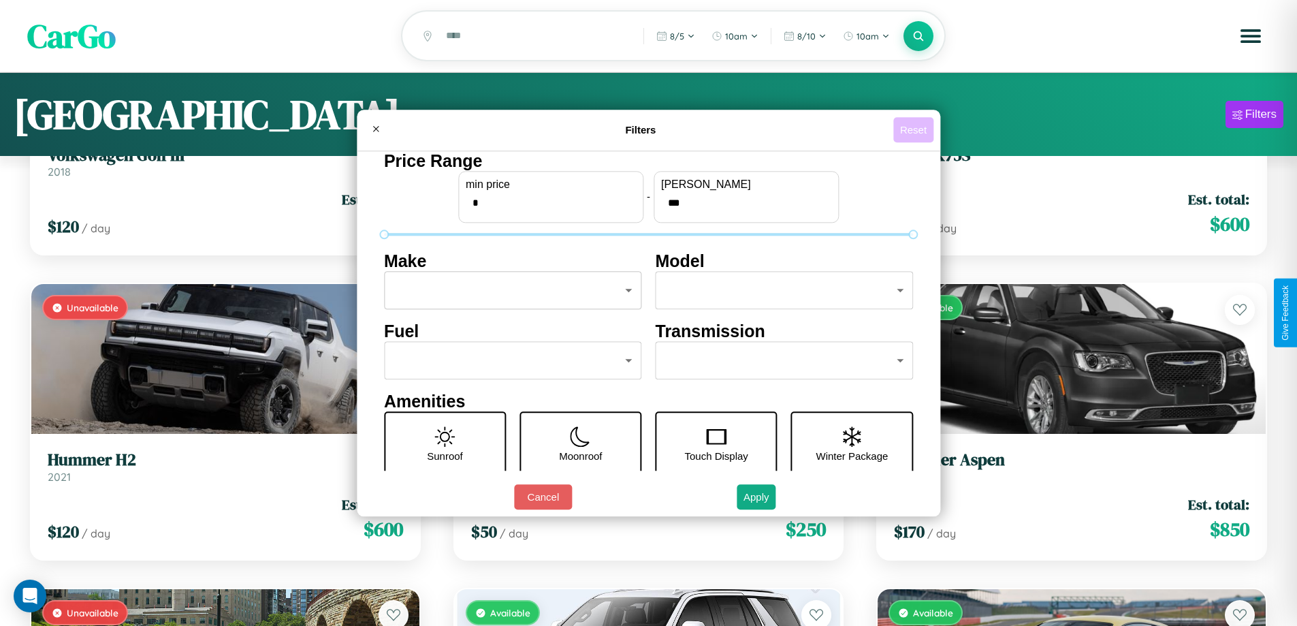
click at [915, 129] on button "Reset" at bounding box center [913, 129] width 40 height 25
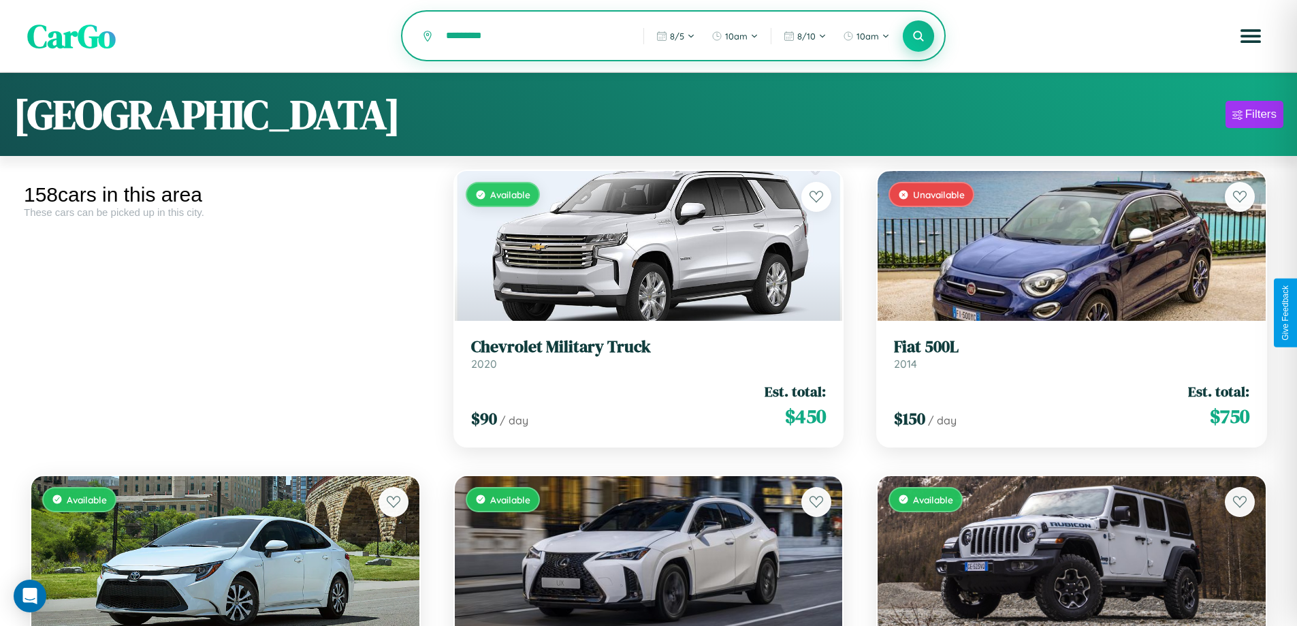
type input "*********"
click at [918, 37] on icon at bounding box center [918, 35] width 13 height 13
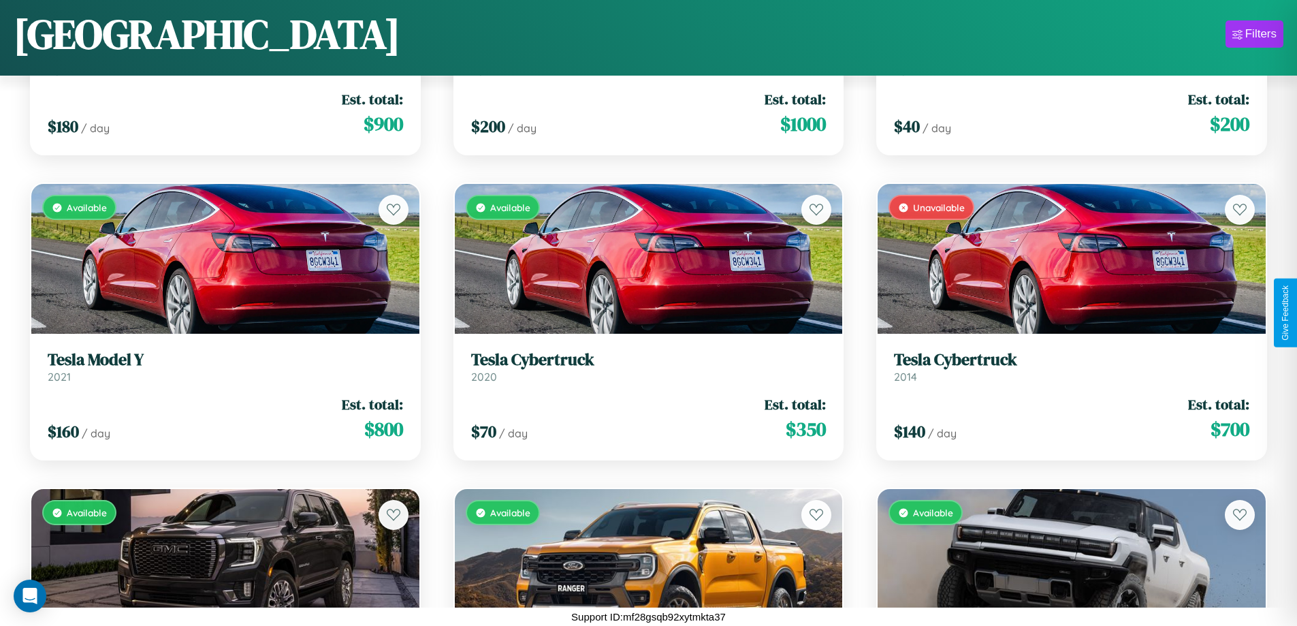
scroll to position [8725, 0]
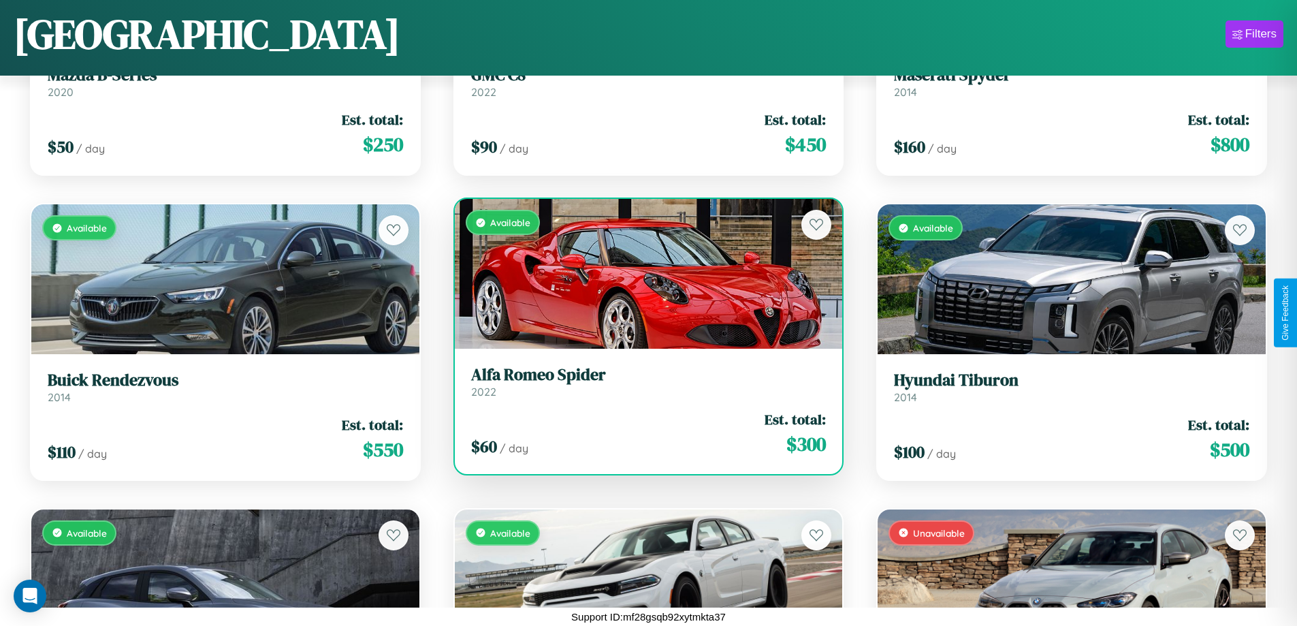
click at [643, 433] on div "$ 60 / day Est. total: $ 300" at bounding box center [648, 433] width 355 height 48
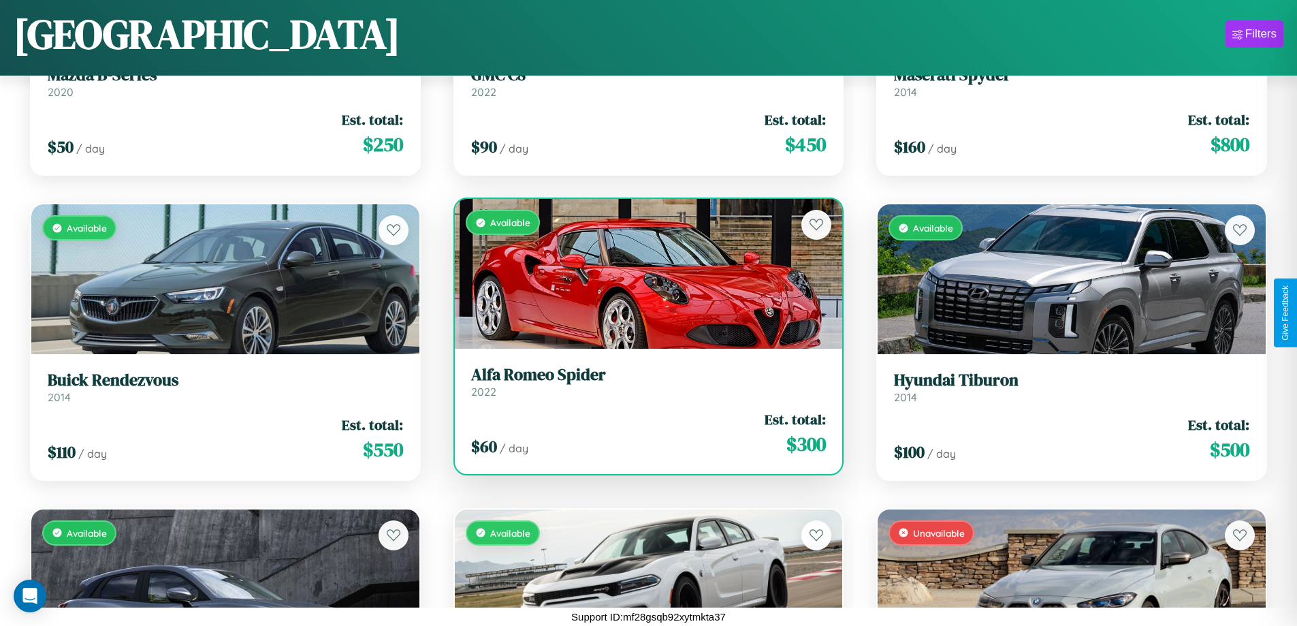
click at [643, 433] on div "$ 60 / day Est. total: $ 300" at bounding box center [648, 433] width 355 height 48
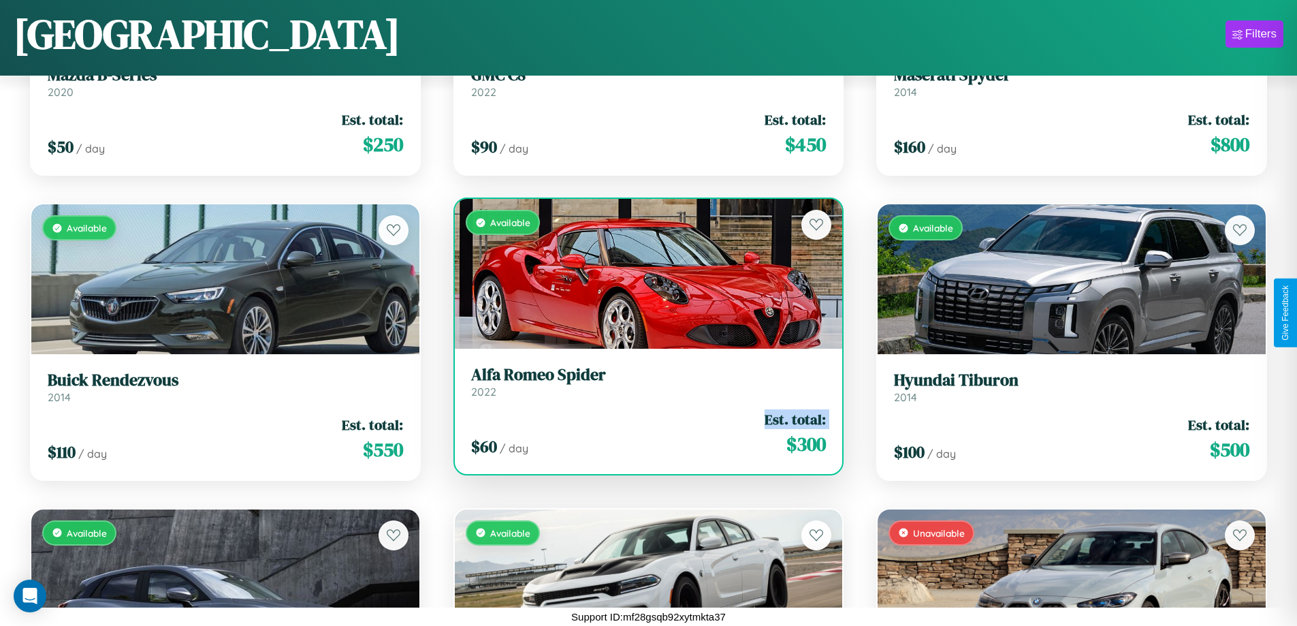
click at [643, 433] on div "$ 60 / day Est. total: $ 300" at bounding box center [648, 433] width 355 height 48
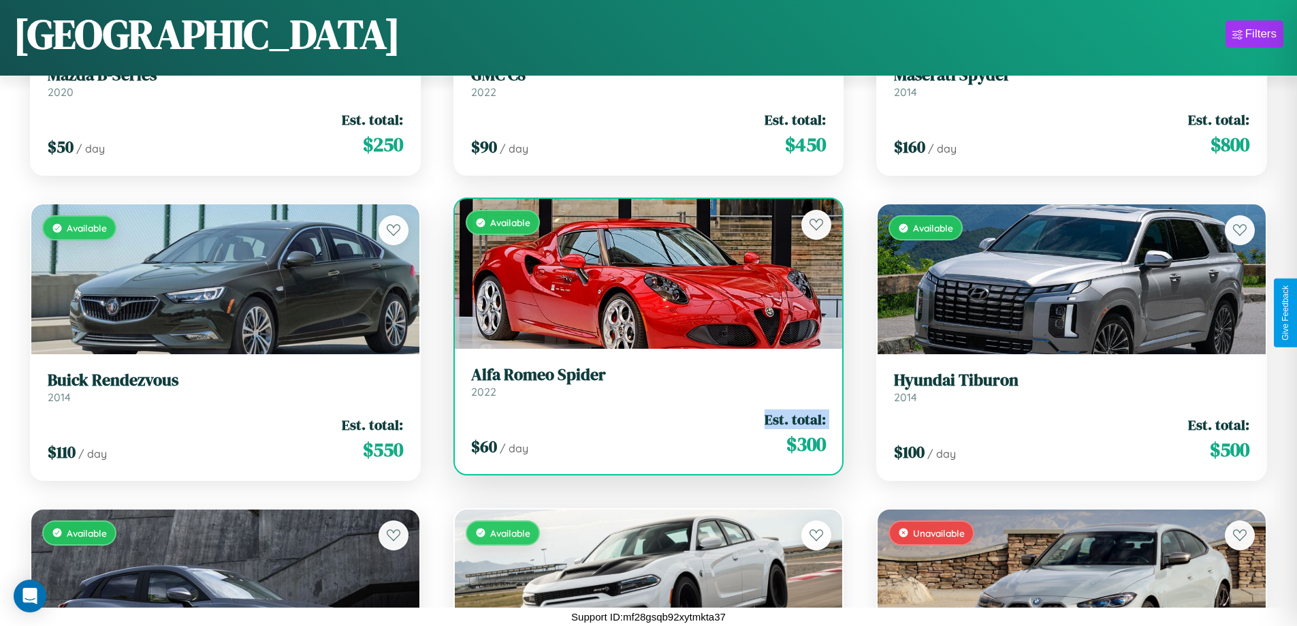
click at [643, 433] on div "$ 60 / day Est. total: $ 300" at bounding box center [648, 433] width 355 height 48
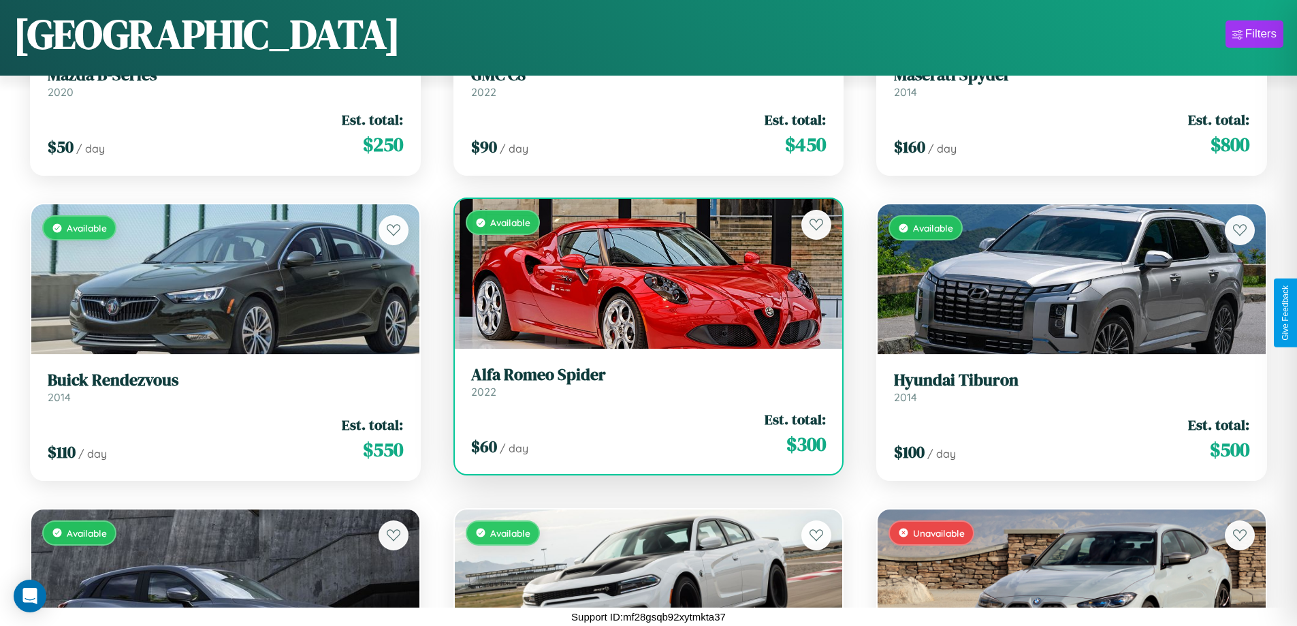
click at [643, 433] on div "$ 60 / day Est. total: $ 300" at bounding box center [648, 433] width 355 height 48
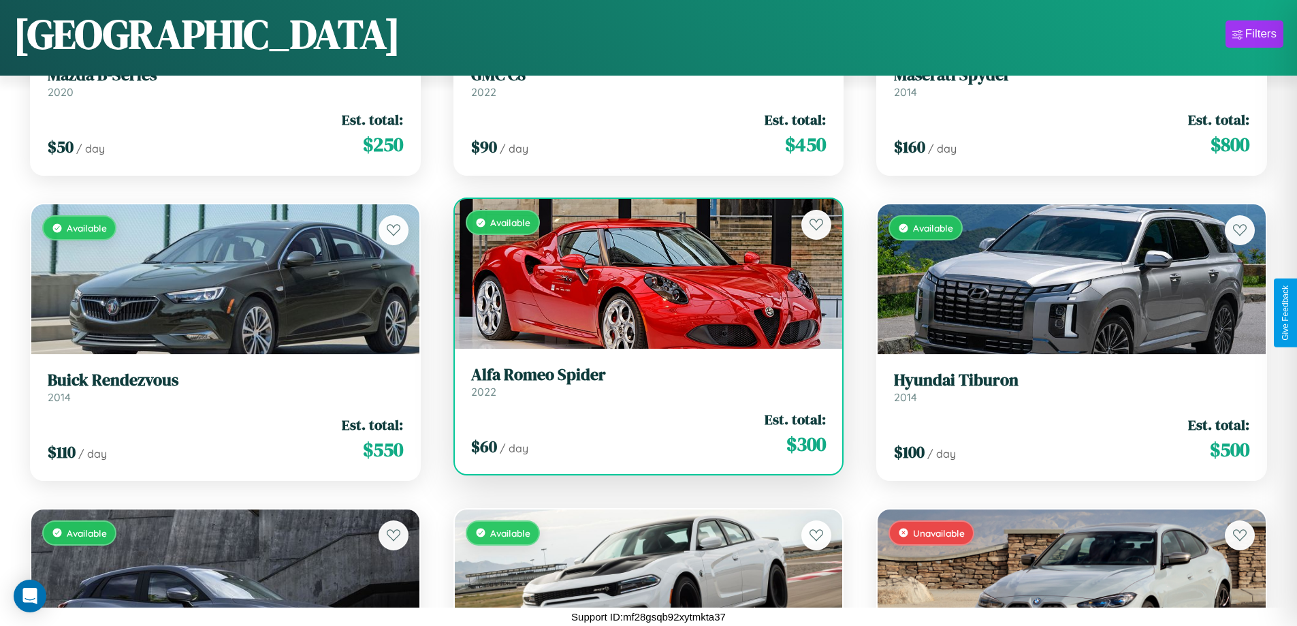
click at [643, 381] on h3 "Alfa Romeo Spider" at bounding box center [648, 375] width 355 height 20
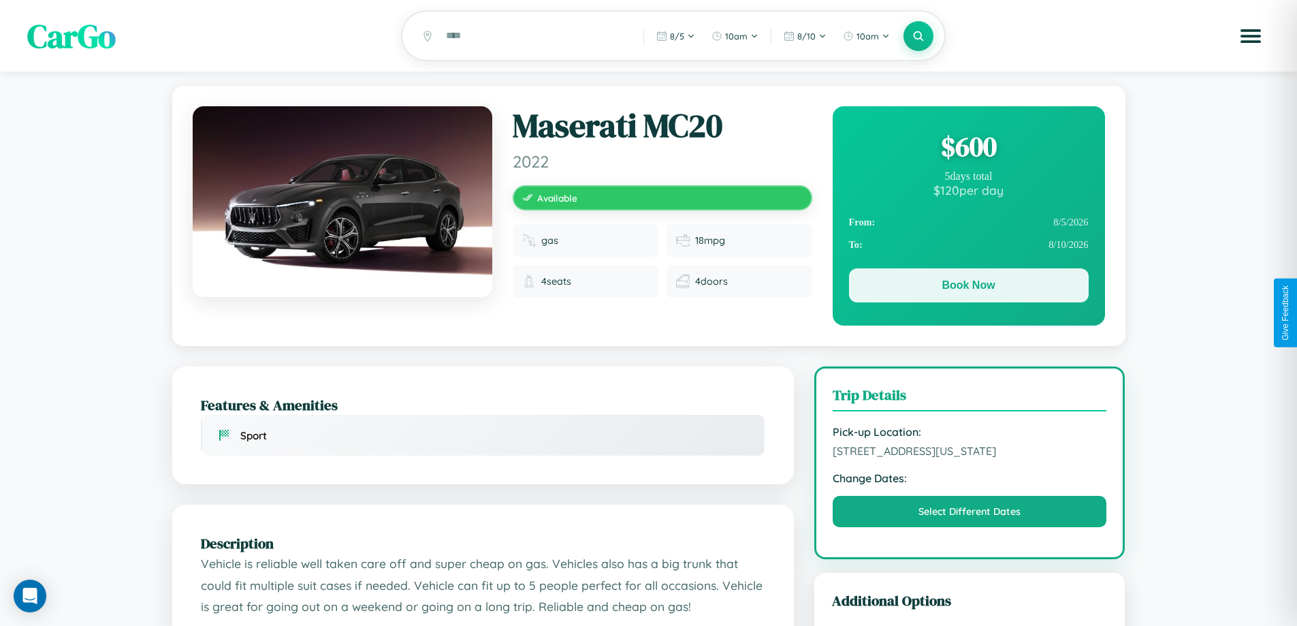
click at [968, 287] on button "Book Now" at bounding box center [969, 285] width 240 height 34
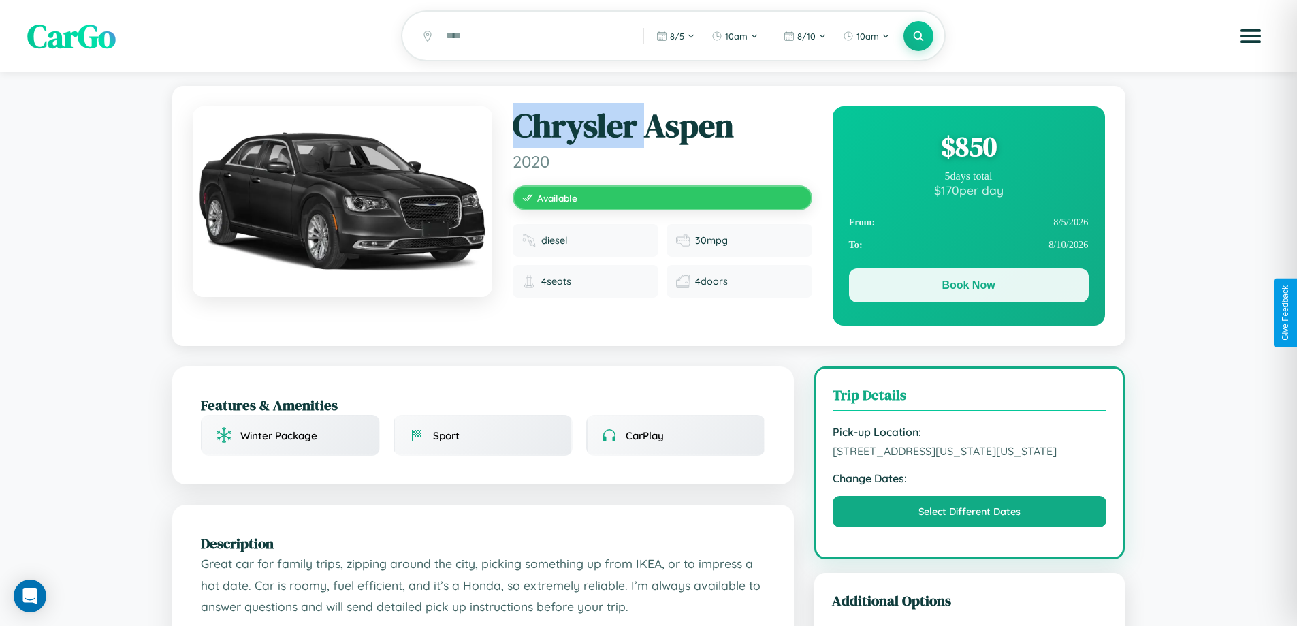
click at [968, 289] on button "Book Now" at bounding box center [969, 285] width 240 height 34
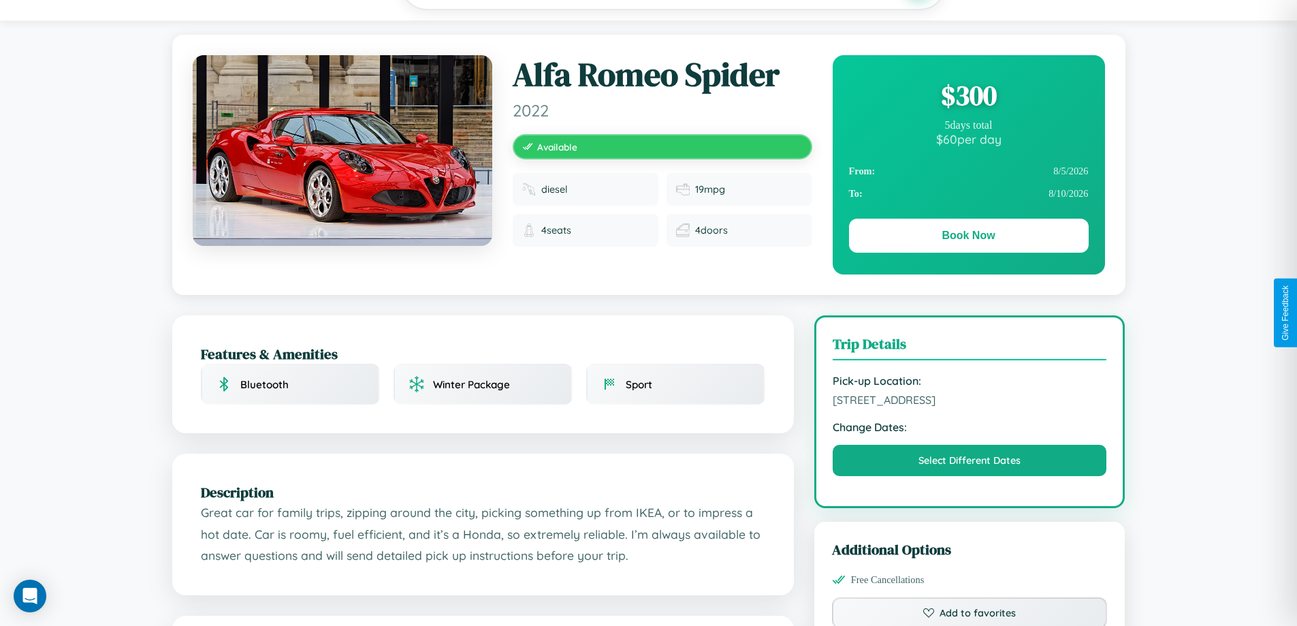
scroll to position [147, 0]
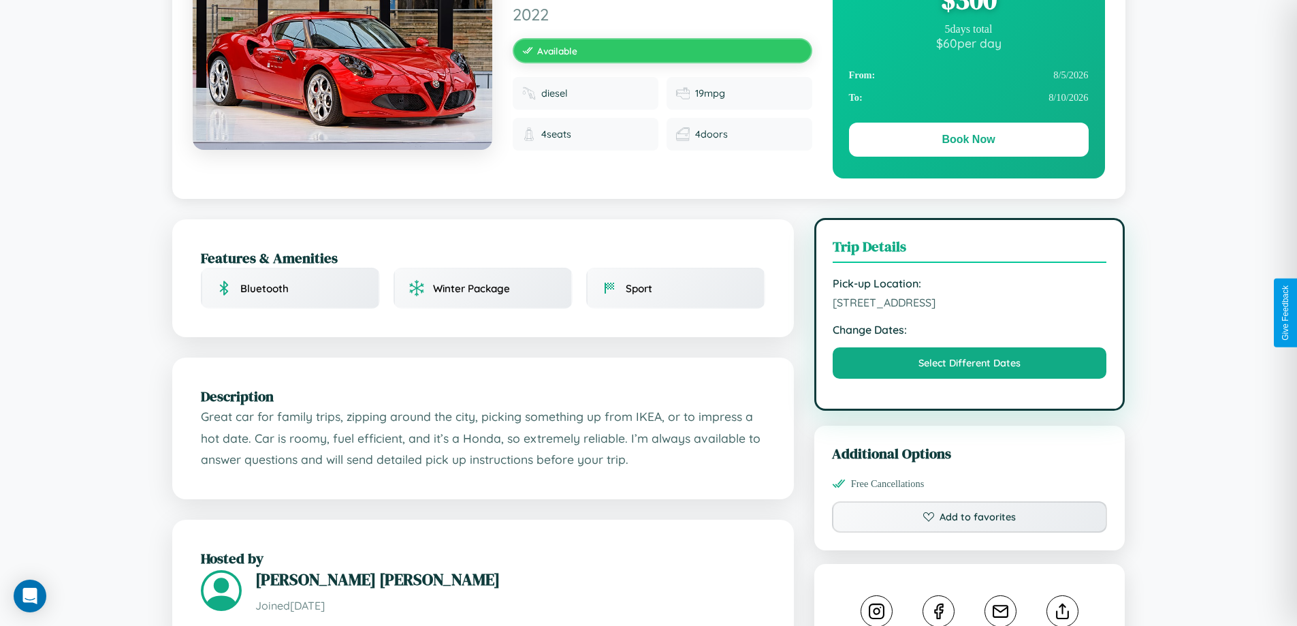
click at [969, 309] on span "[STREET_ADDRESS]" at bounding box center [969, 302] width 274 height 14
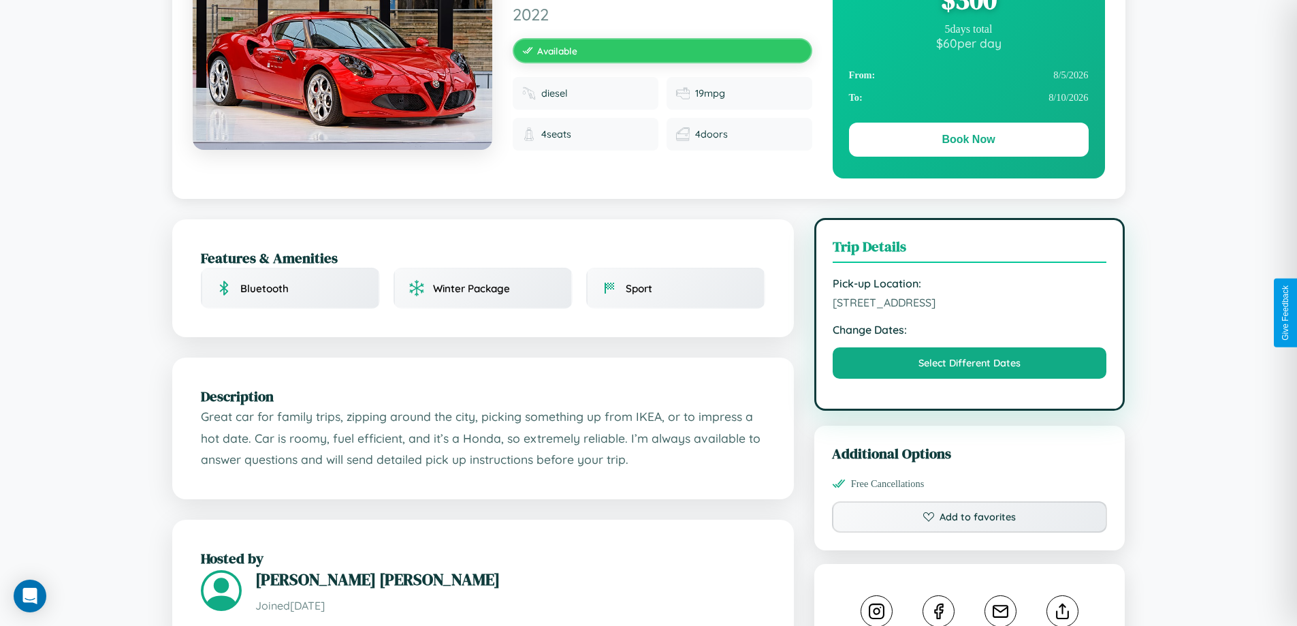
click at [969, 309] on span "[STREET_ADDRESS]" at bounding box center [969, 302] width 274 height 14
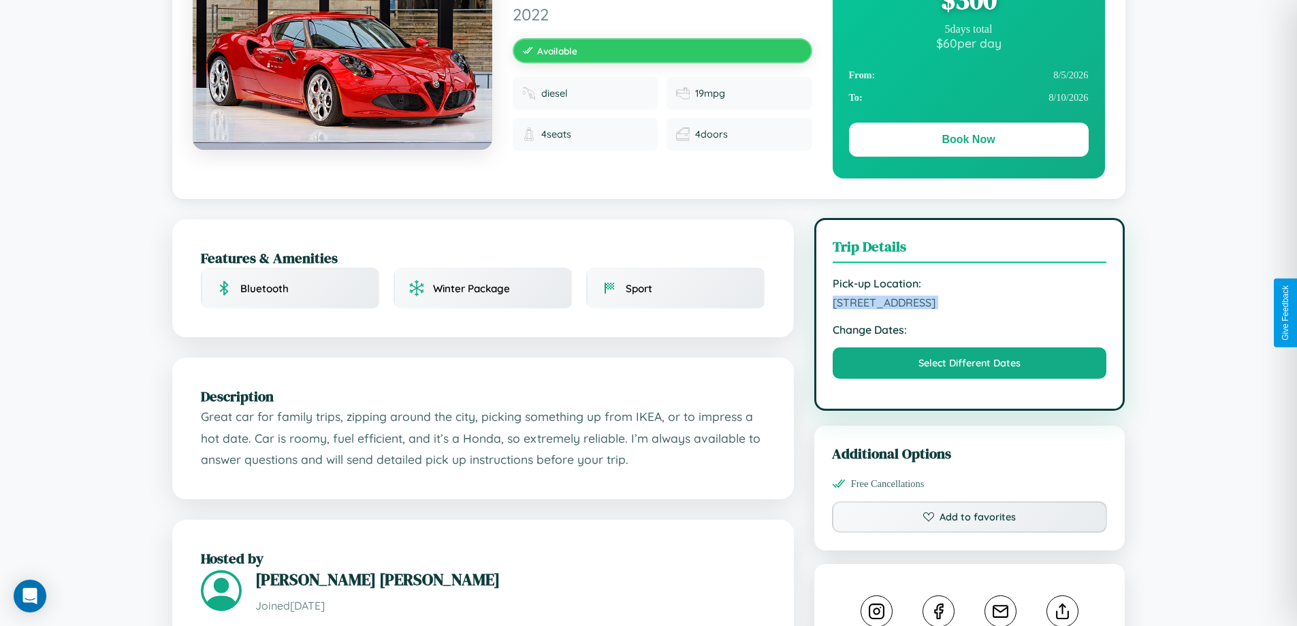
click at [969, 309] on span "[STREET_ADDRESS]" at bounding box center [969, 302] width 274 height 14
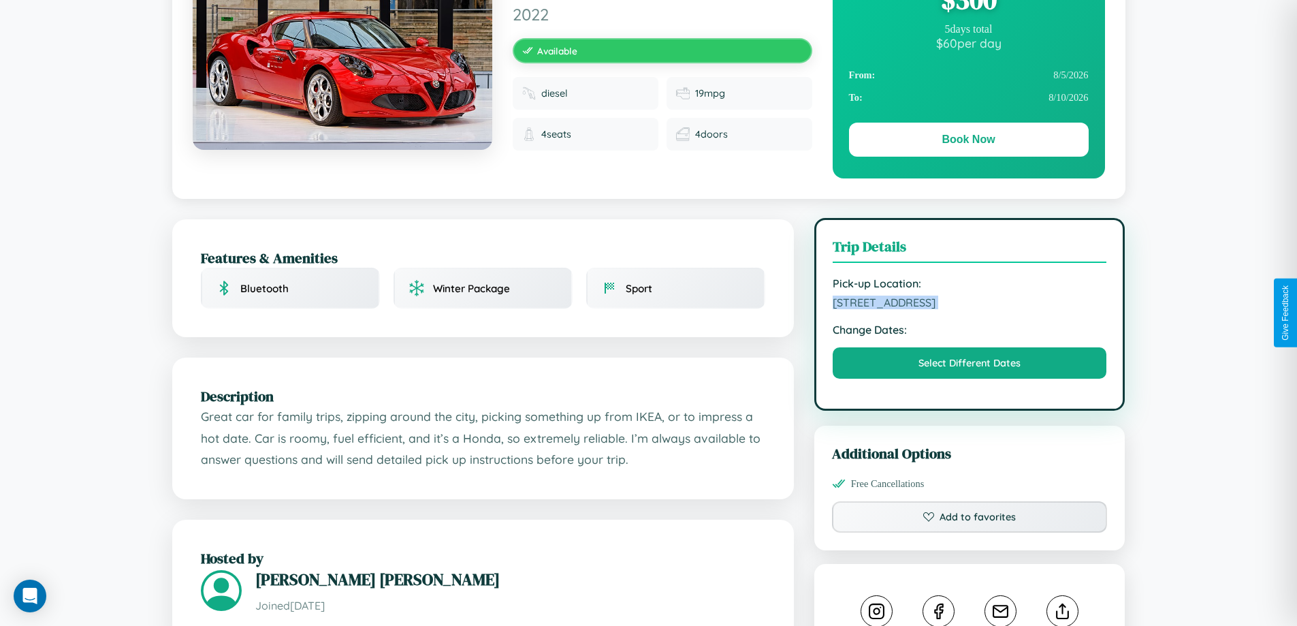
click at [969, 309] on span "[STREET_ADDRESS]" at bounding box center [969, 302] width 274 height 14
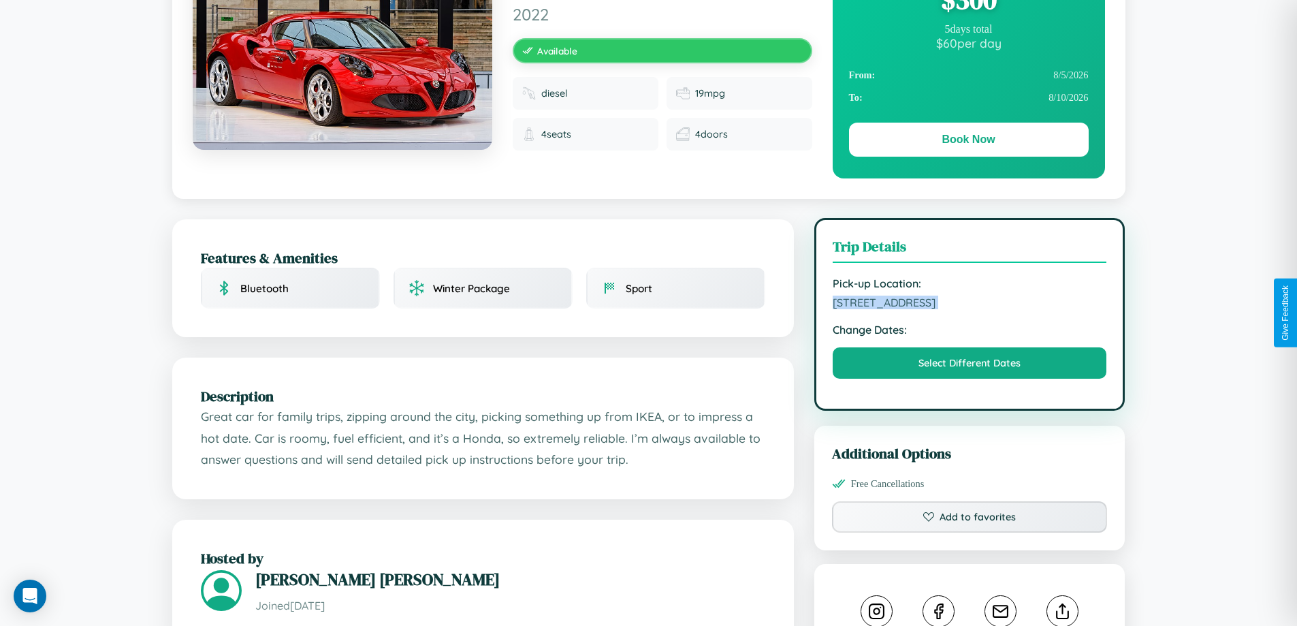
click at [969, 309] on span "[STREET_ADDRESS]" at bounding box center [969, 302] width 274 height 14
